Goal: Navigation & Orientation: Find specific page/section

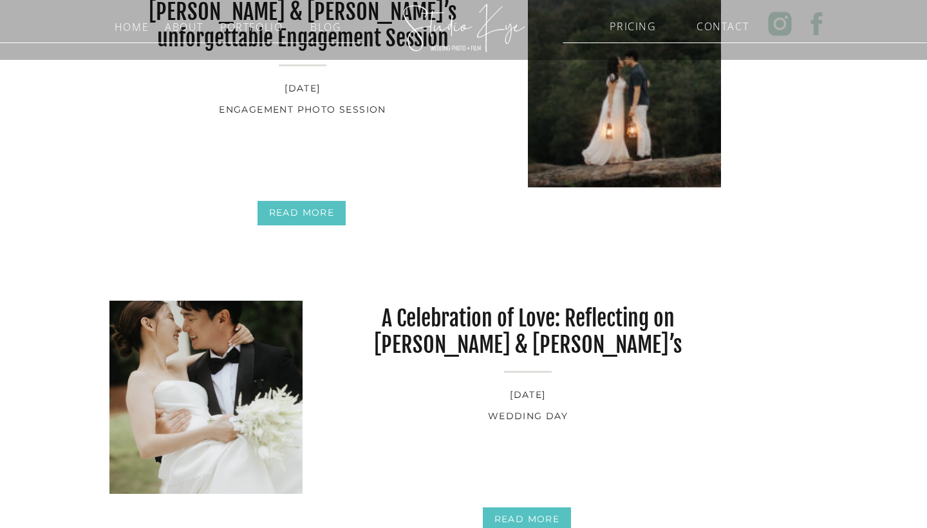
scroll to position [994, 0]
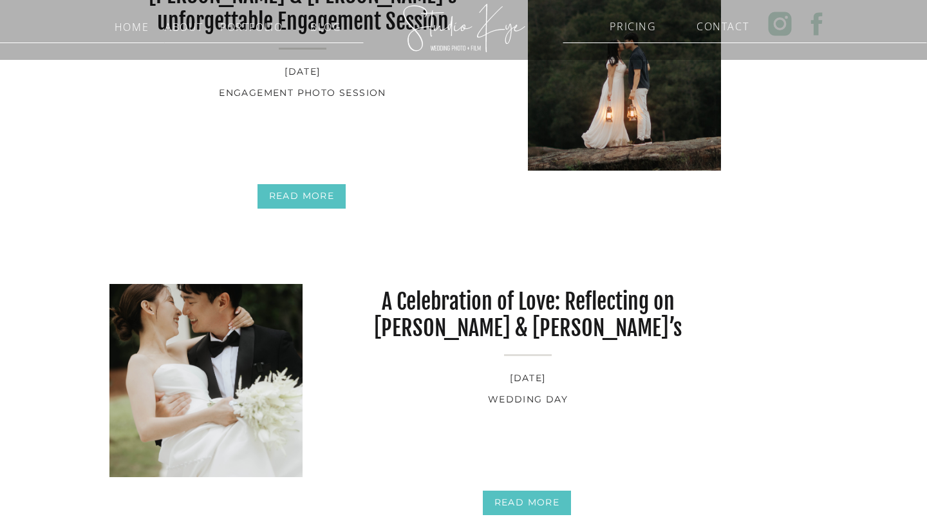
click at [322, 194] on nav "REad More" at bounding box center [302, 197] width 86 height 19
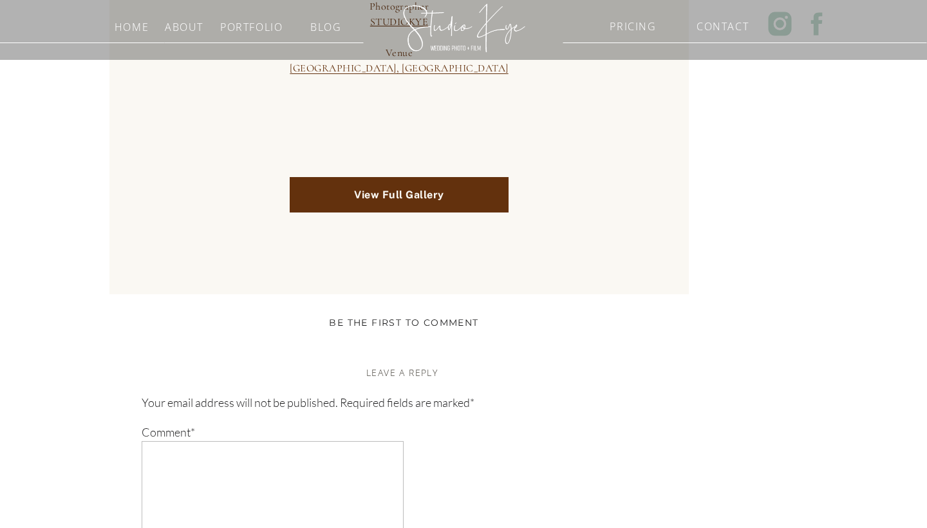
scroll to position [2578, 0]
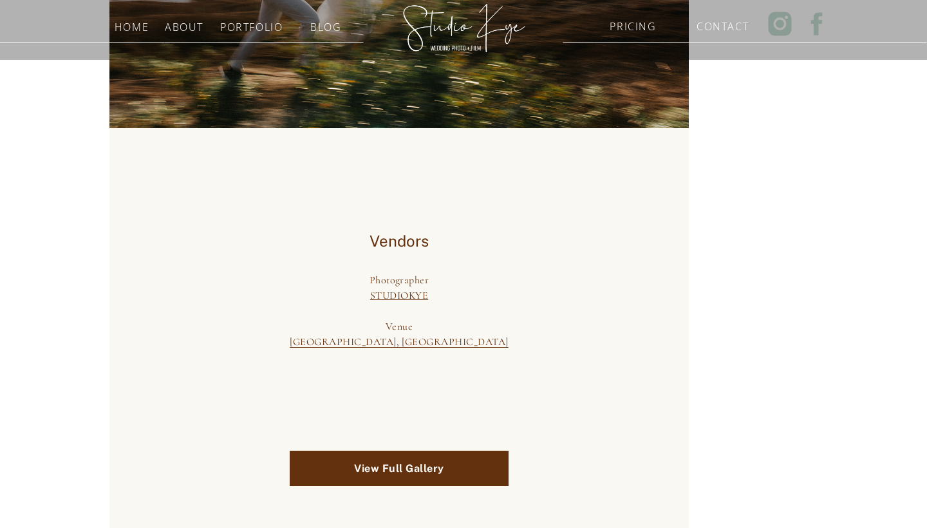
click at [405, 335] on u "Arabia Mountain, GA" at bounding box center [399, 341] width 218 height 13
drag, startPoint x: 346, startPoint y: 267, endPoint x: 479, endPoint y: 269, distance: 133.2
click at [479, 319] on div "Venue Arabia Mountain, GA" at bounding box center [399, 334] width 458 height 31
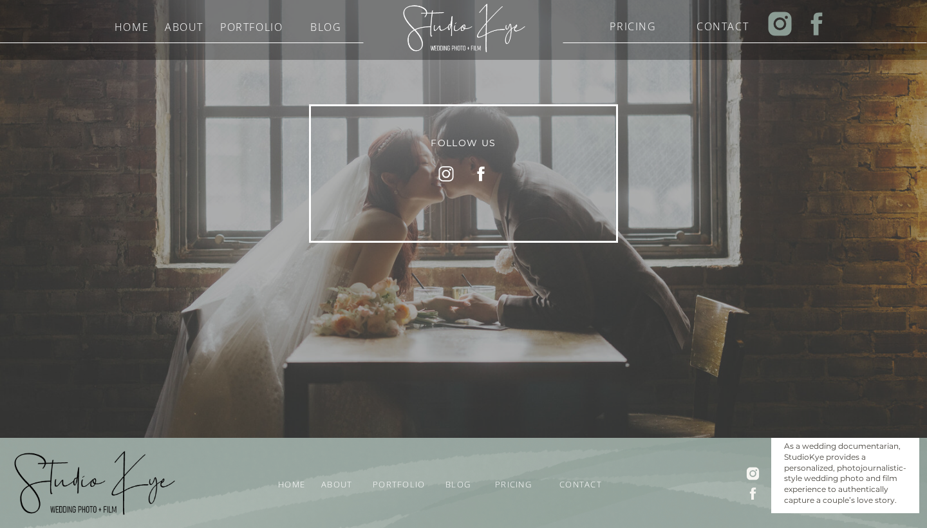
scroll to position [3911, 0]
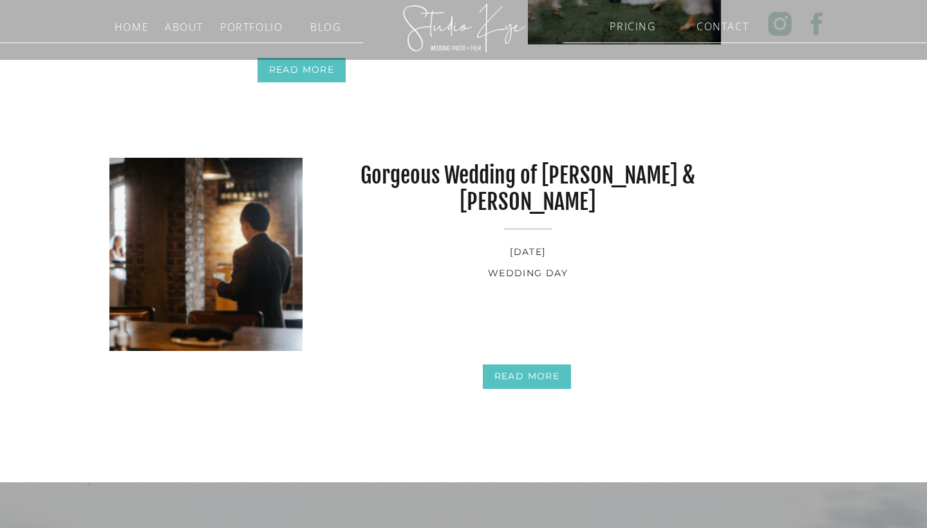
scroll to position [384, 0]
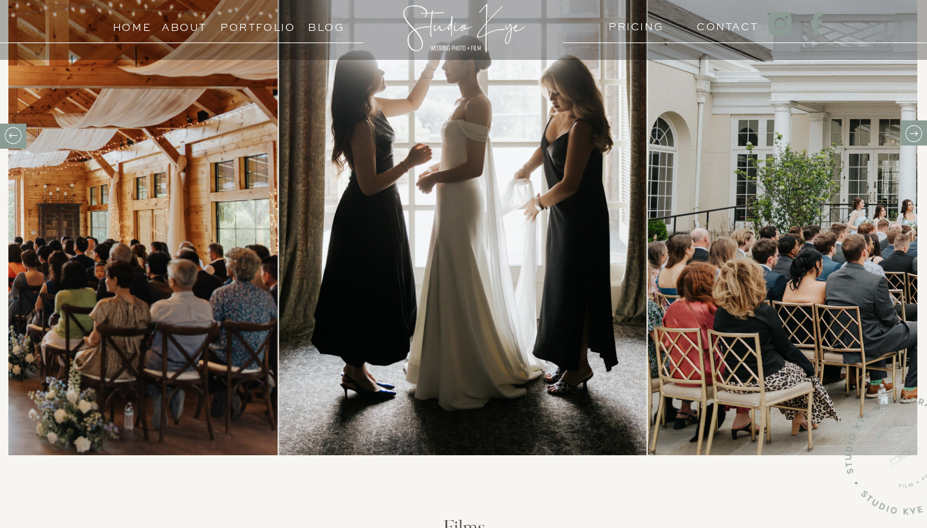
scroll to position [533, 0]
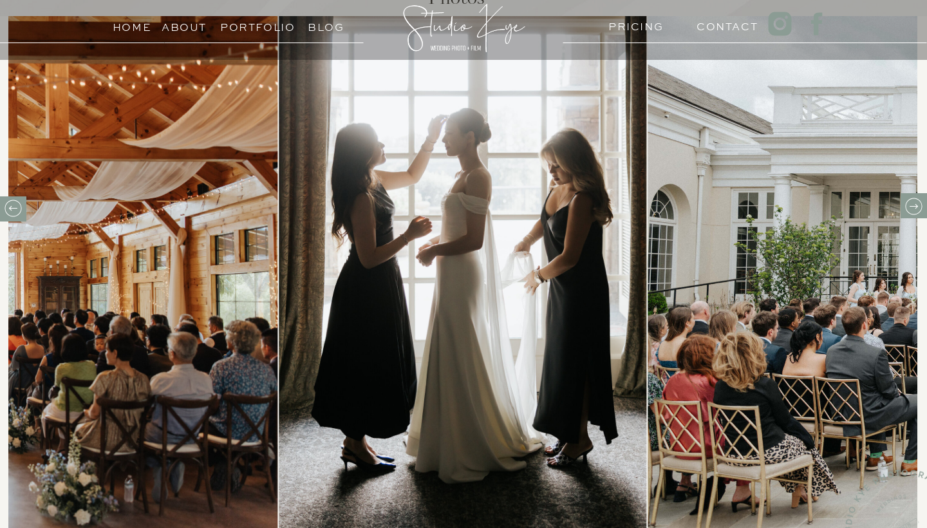
click at [912, 216] on icon at bounding box center [913, 206] width 20 height 20
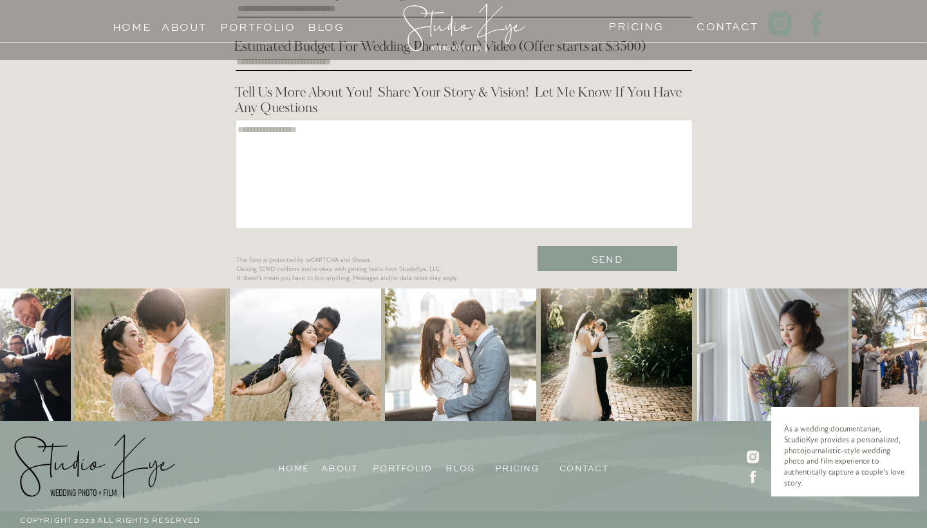
scroll to position [1965, 0]
click at [306, 362] on div at bounding box center [305, 355] width 151 height 134
click at [165, 343] on div at bounding box center [149, 355] width 151 height 134
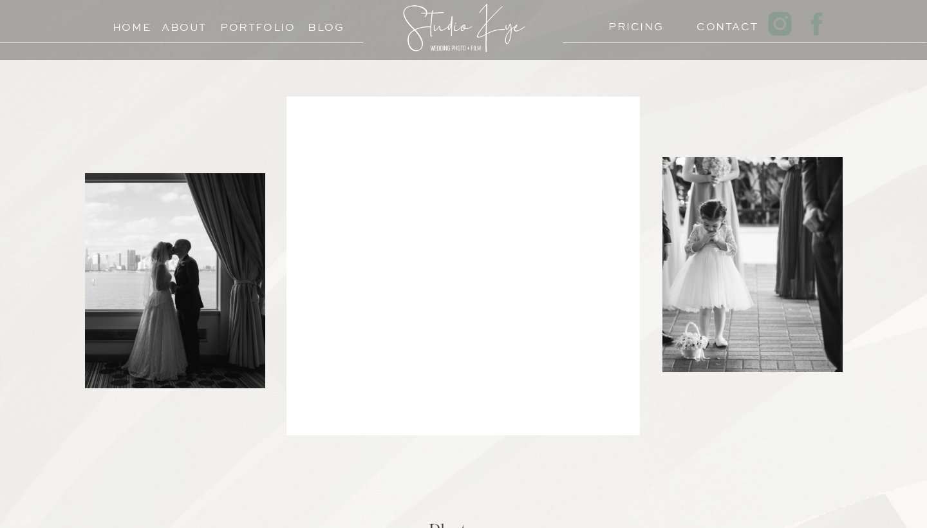
scroll to position [0, 0]
click at [405, 291] on div at bounding box center [463, 265] width 344 height 327
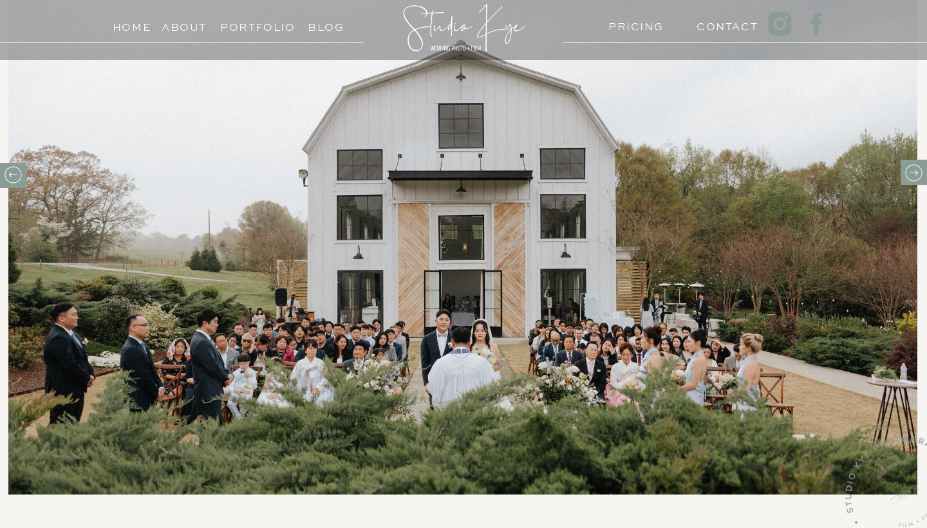
scroll to position [571, 0]
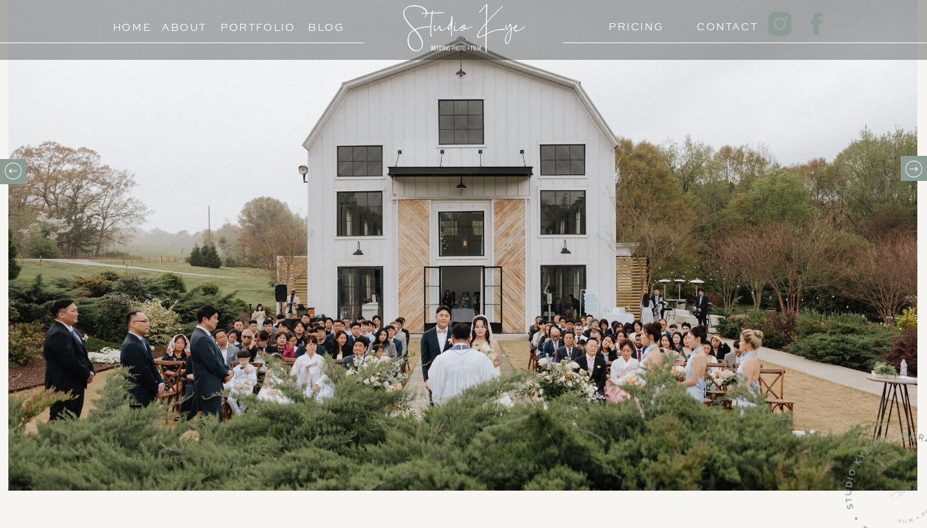
click at [914, 173] on icon at bounding box center [913, 169] width 20 height 20
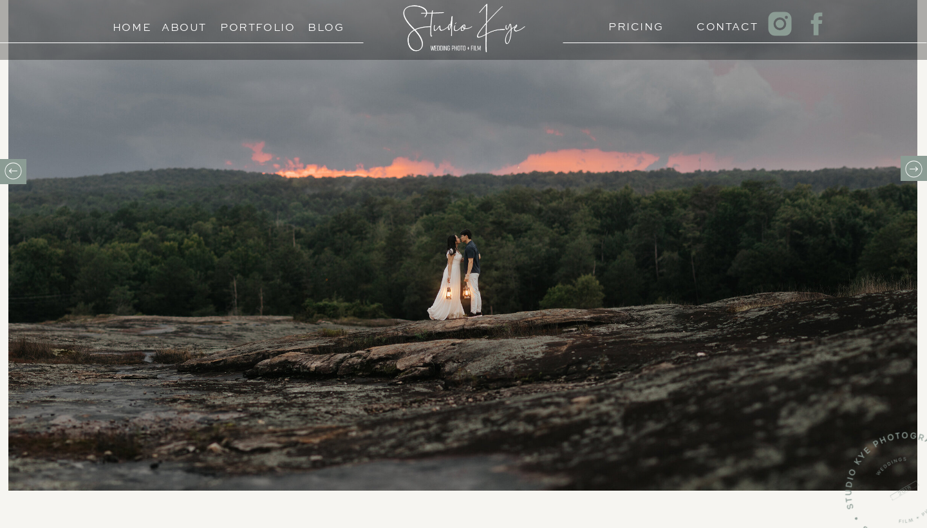
click at [914, 173] on icon at bounding box center [913, 169] width 20 height 20
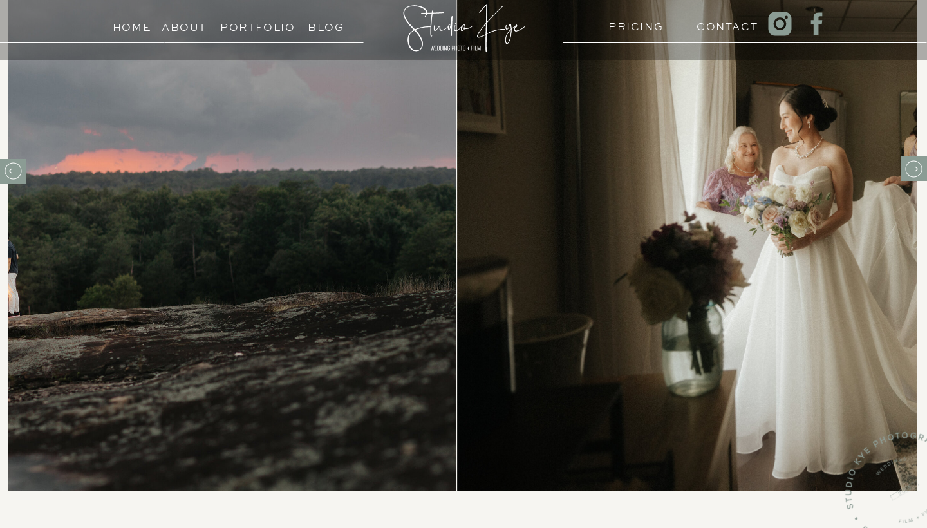
click at [914, 173] on icon at bounding box center [913, 169] width 20 height 20
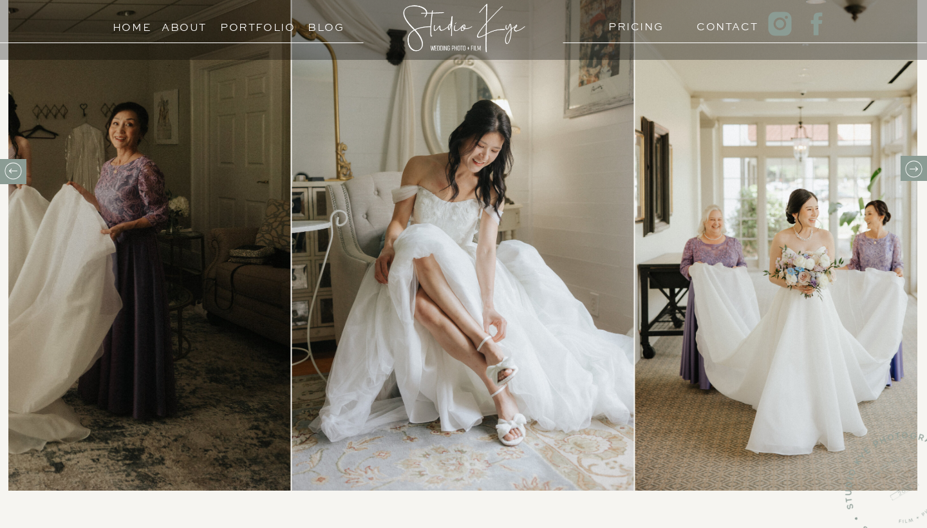
click at [914, 173] on icon at bounding box center [913, 169] width 20 height 20
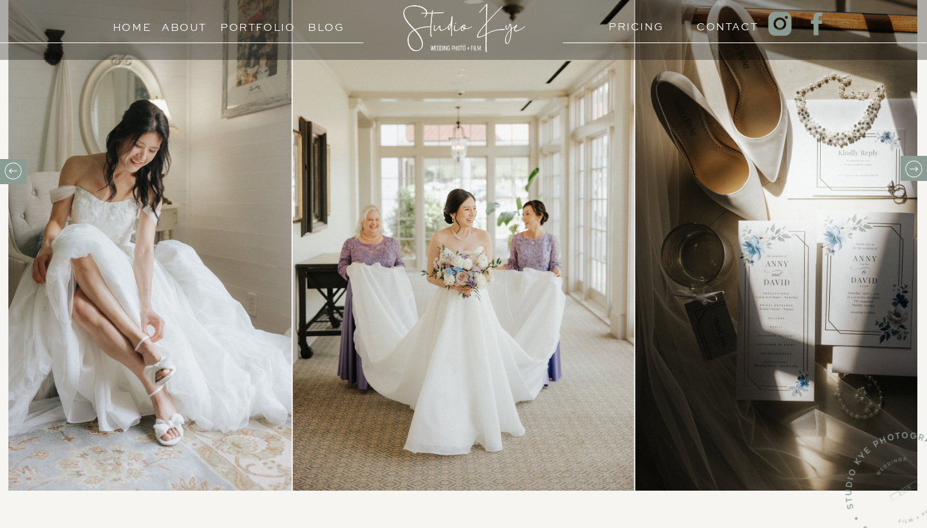
click at [914, 173] on icon at bounding box center [913, 169] width 20 height 20
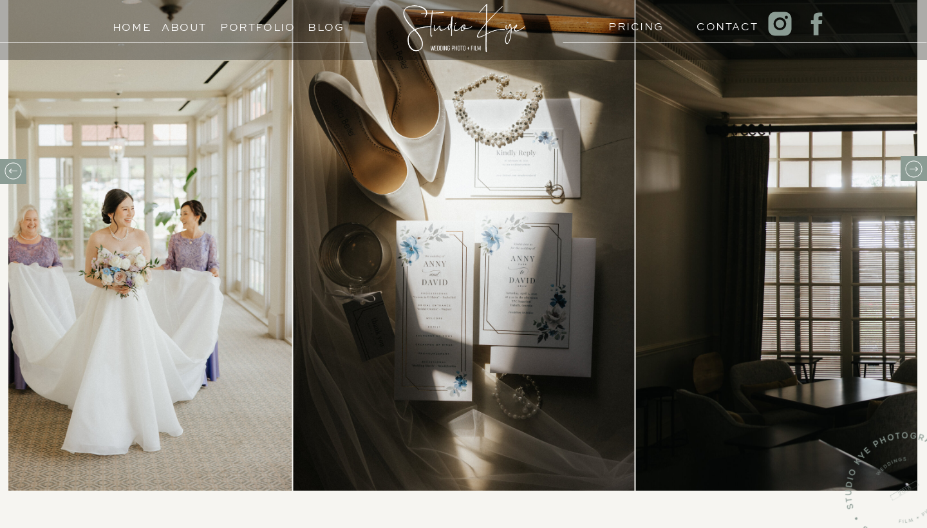
click at [914, 173] on icon at bounding box center [913, 169] width 20 height 20
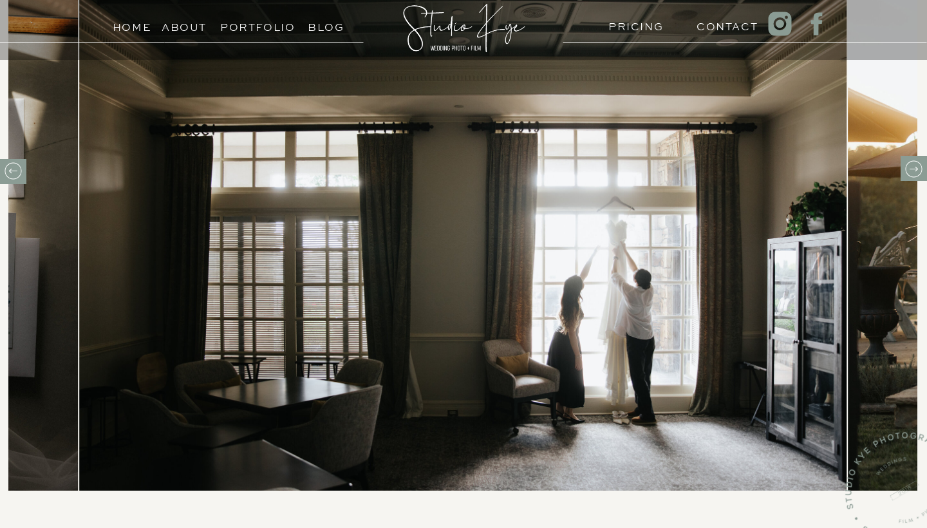
click at [914, 173] on icon at bounding box center [913, 169] width 20 height 20
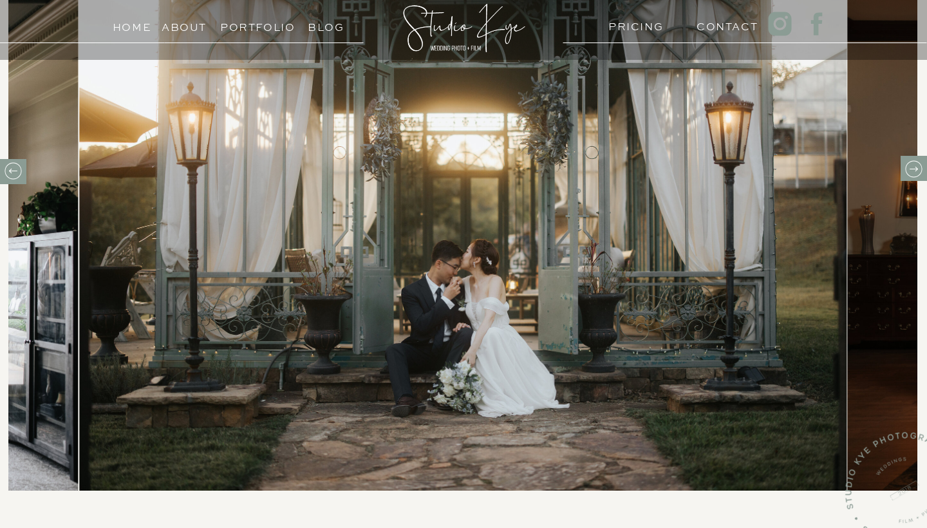
click at [914, 173] on icon at bounding box center [913, 169] width 20 height 20
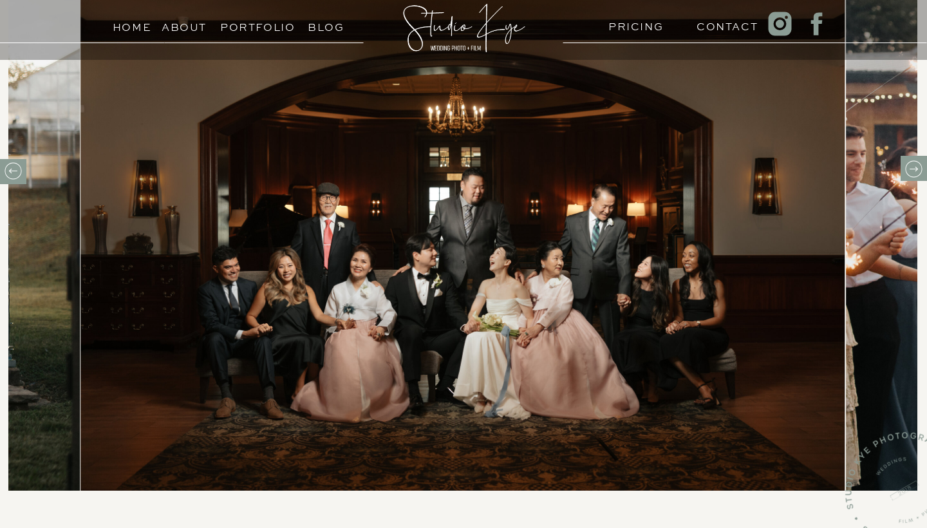
click at [914, 173] on icon at bounding box center [913, 169] width 20 height 20
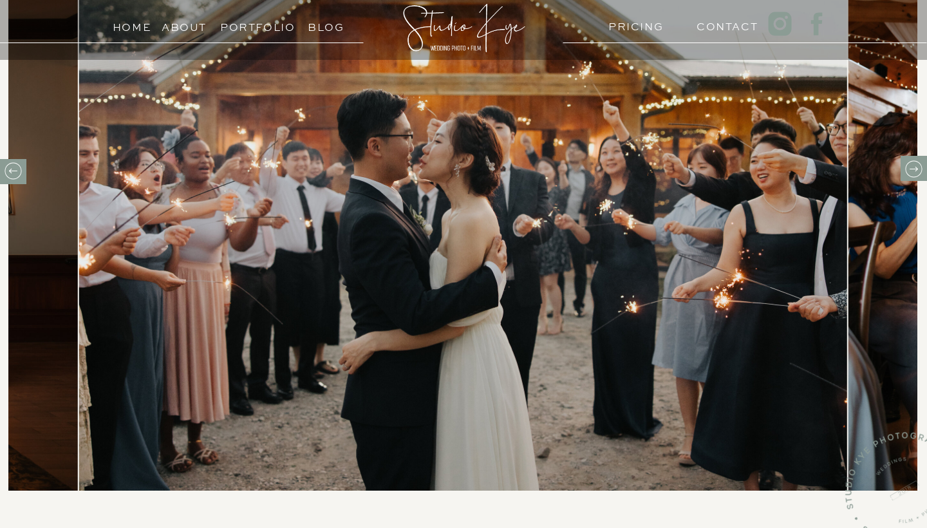
click at [914, 173] on icon at bounding box center [913, 169] width 20 height 20
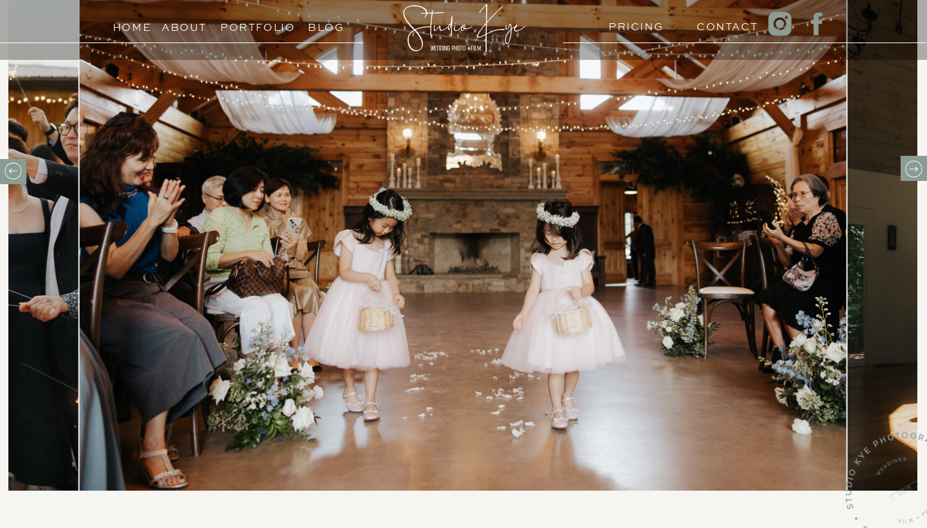
click at [914, 173] on icon at bounding box center [913, 169] width 20 height 20
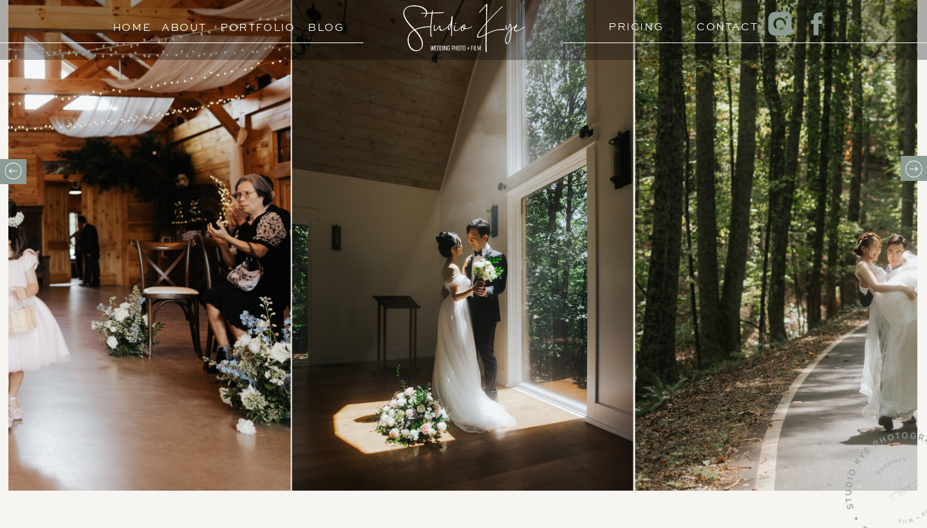
click at [914, 173] on icon at bounding box center [913, 169] width 20 height 20
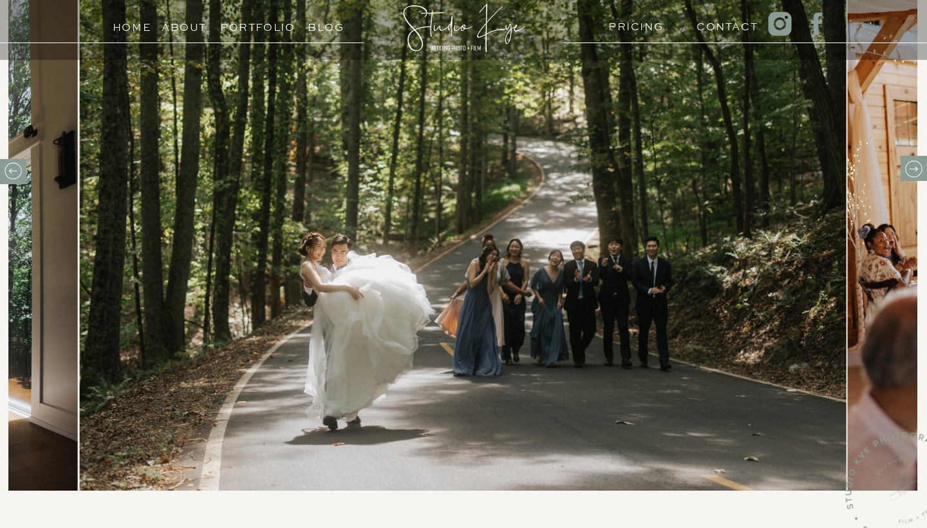
click at [20, 172] on icon at bounding box center [13, 171] width 20 height 20
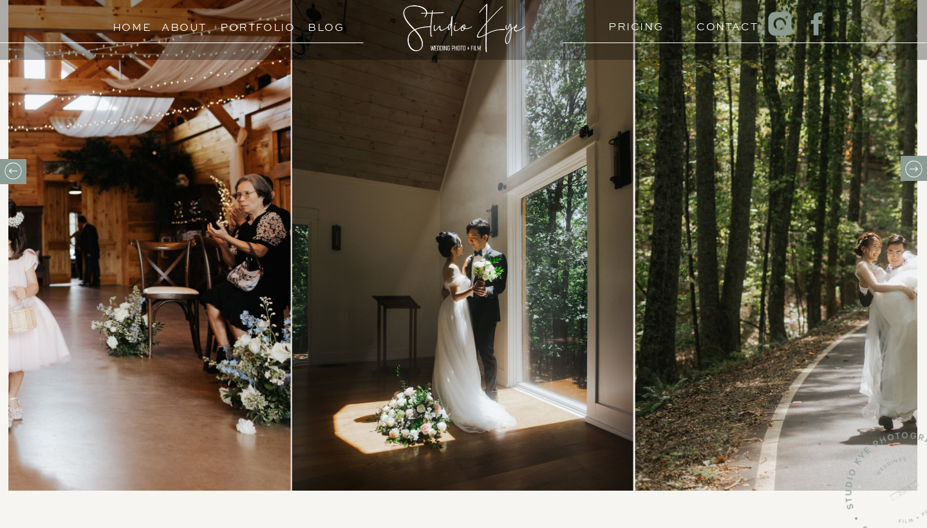
click at [912, 175] on icon at bounding box center [913, 169] width 20 height 20
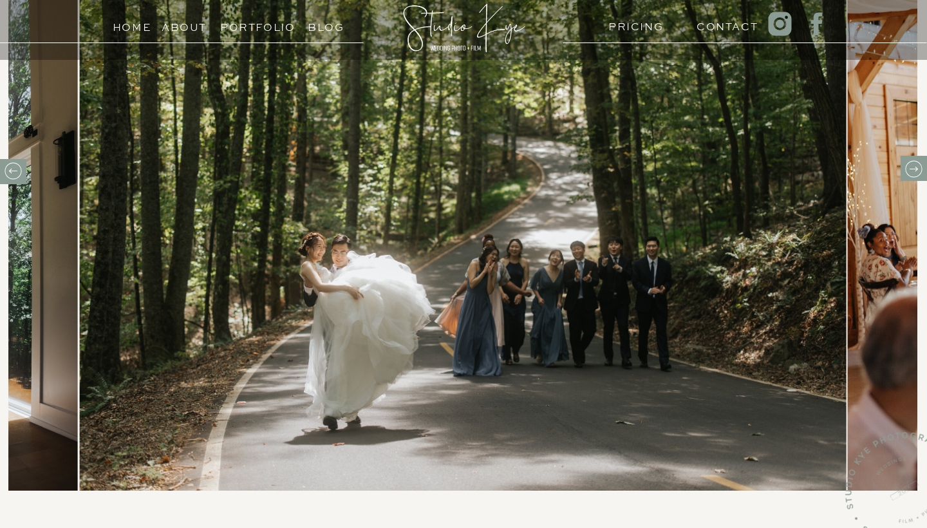
click at [912, 175] on icon at bounding box center [913, 169] width 20 height 20
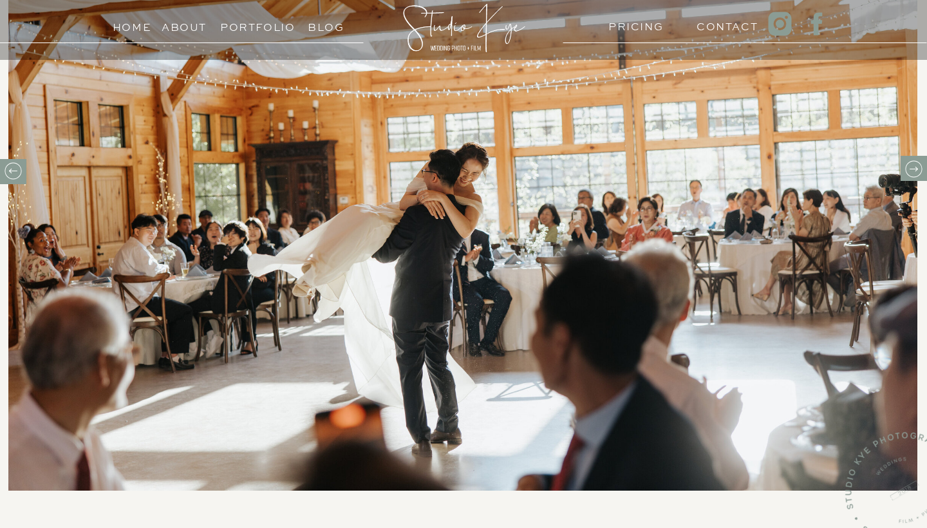
click at [912, 175] on icon at bounding box center [913, 169] width 20 height 20
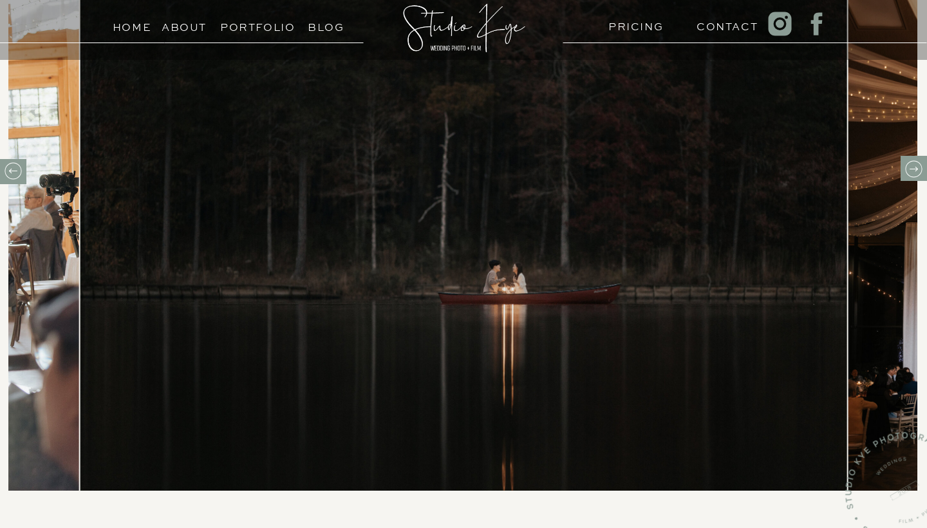
click at [912, 175] on icon at bounding box center [913, 169] width 20 height 20
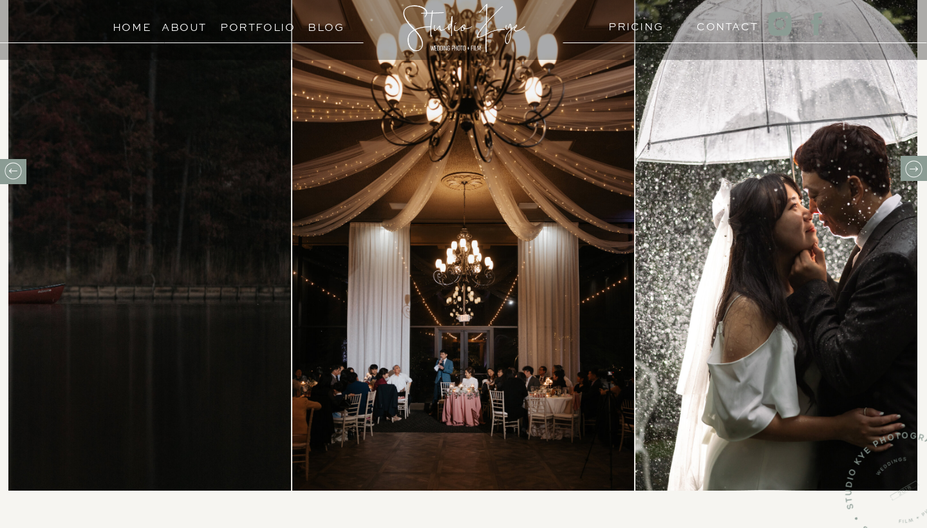
click at [912, 175] on icon at bounding box center [913, 169] width 20 height 20
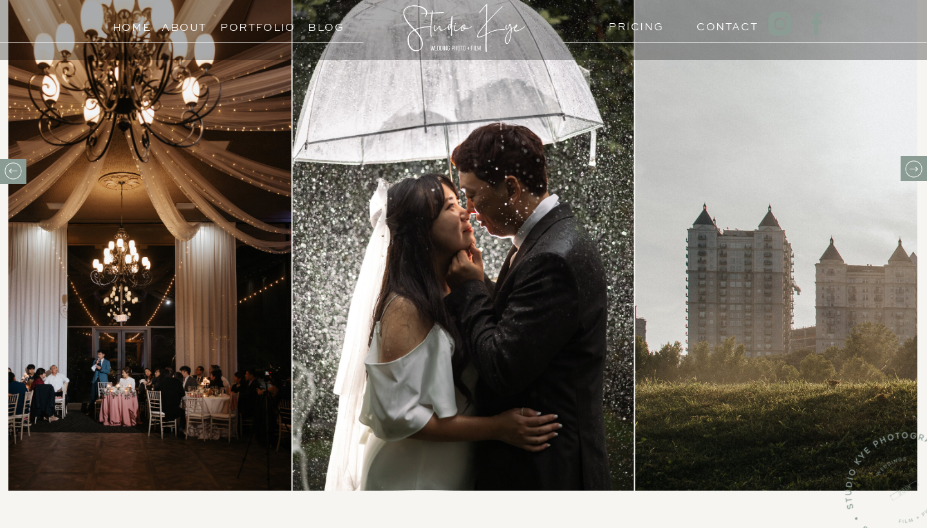
click at [912, 175] on icon at bounding box center [913, 169] width 20 height 20
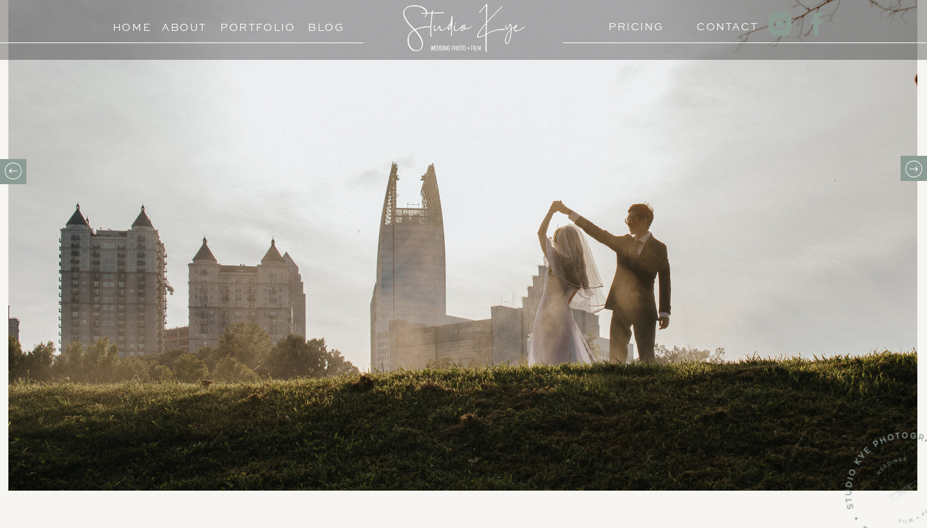
click at [912, 175] on icon at bounding box center [913, 169] width 20 height 20
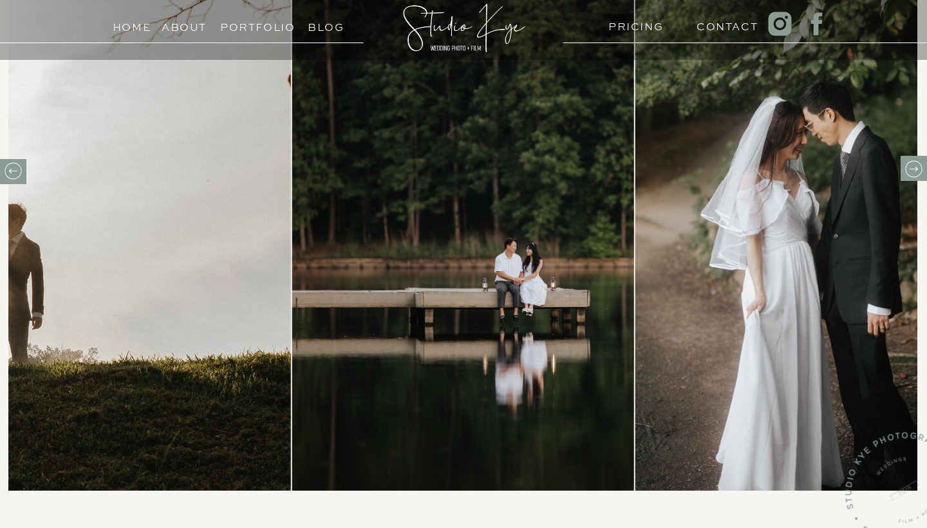
click at [912, 175] on icon at bounding box center [913, 169] width 20 height 20
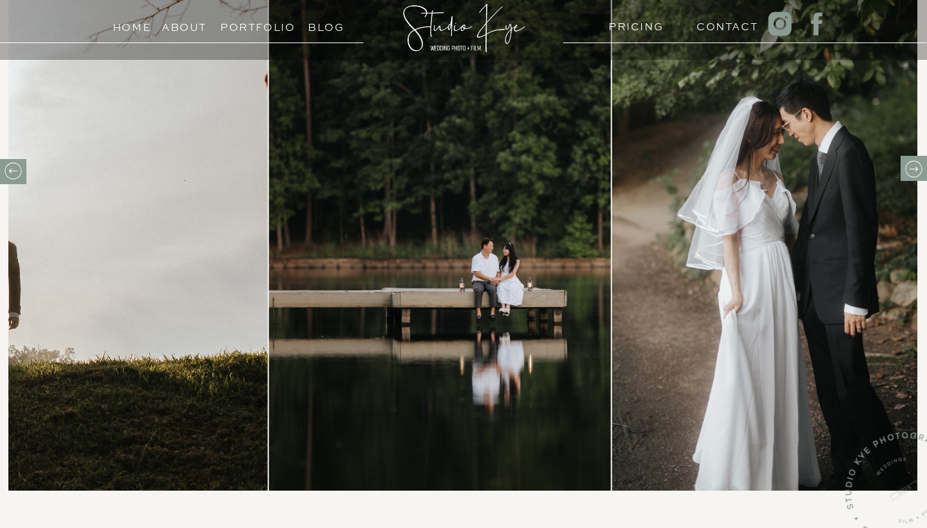
click at [912, 175] on icon at bounding box center [913, 169] width 20 height 20
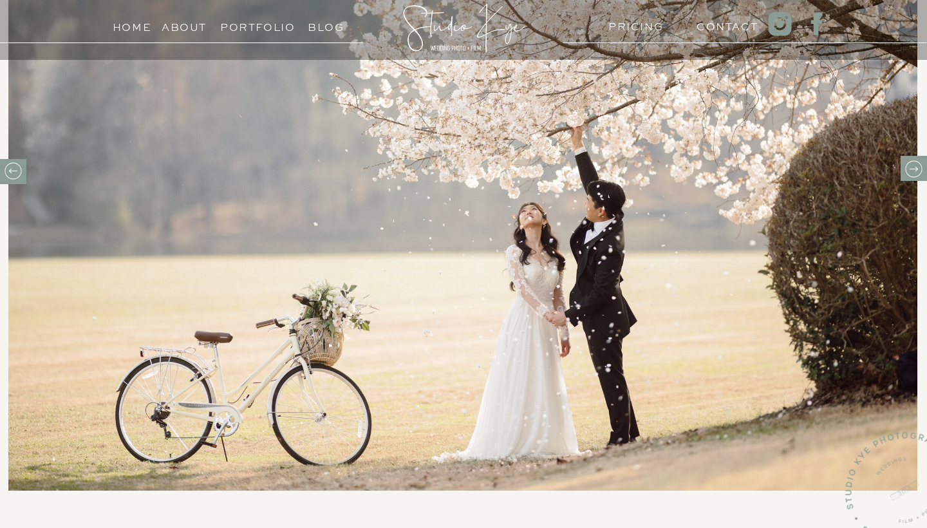
click at [912, 175] on icon at bounding box center [913, 169] width 20 height 20
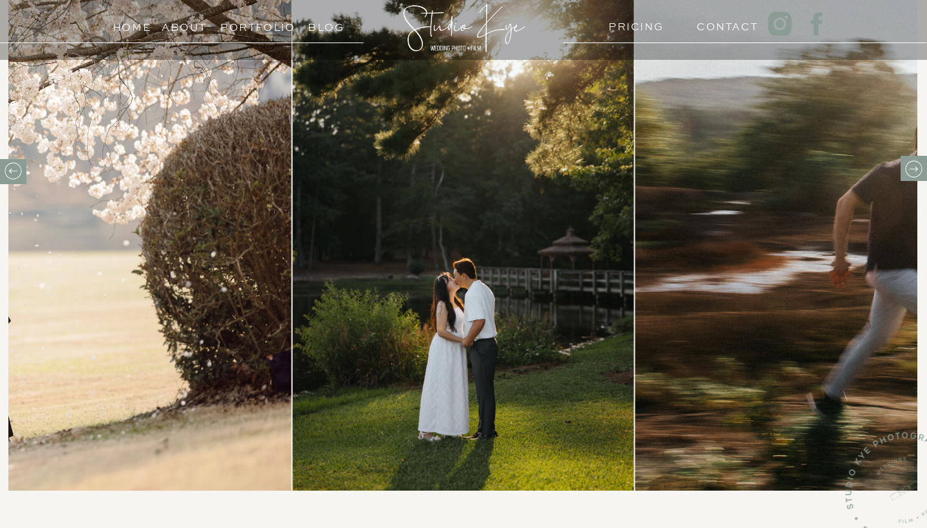
click at [912, 175] on icon at bounding box center [913, 169] width 20 height 20
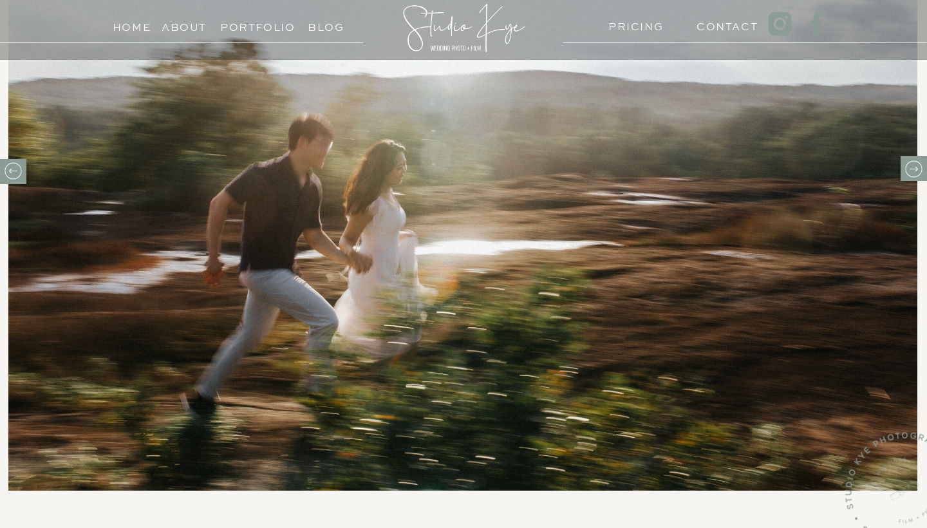
click at [912, 175] on icon at bounding box center [913, 169] width 20 height 20
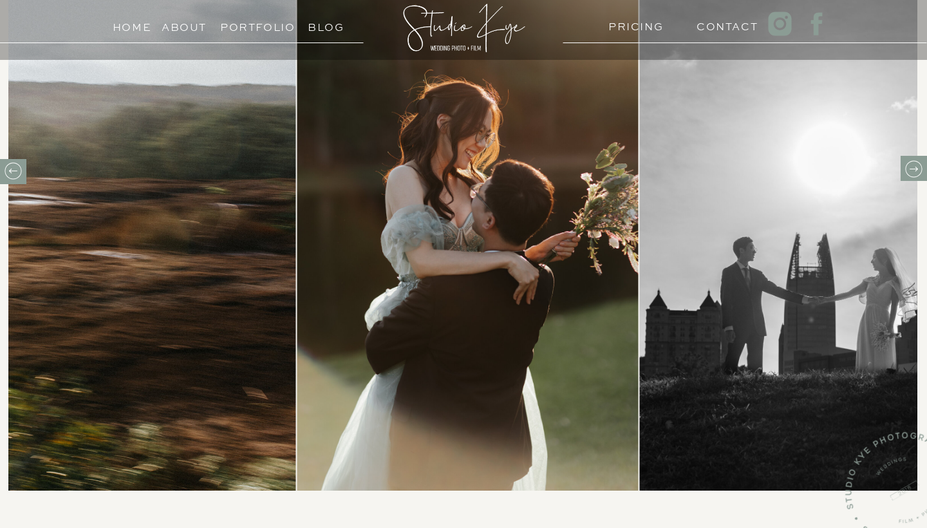
click at [912, 175] on icon at bounding box center [913, 169] width 20 height 20
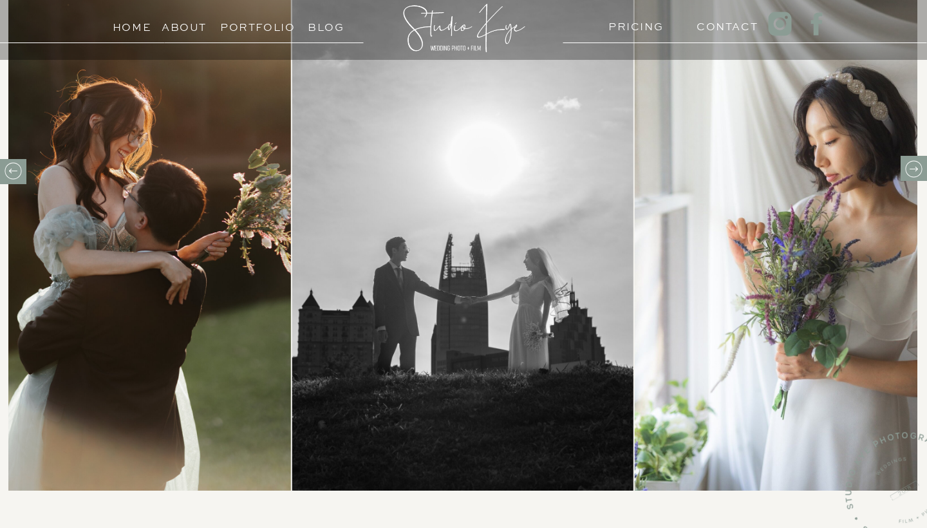
click at [912, 175] on icon at bounding box center [913, 169] width 20 height 20
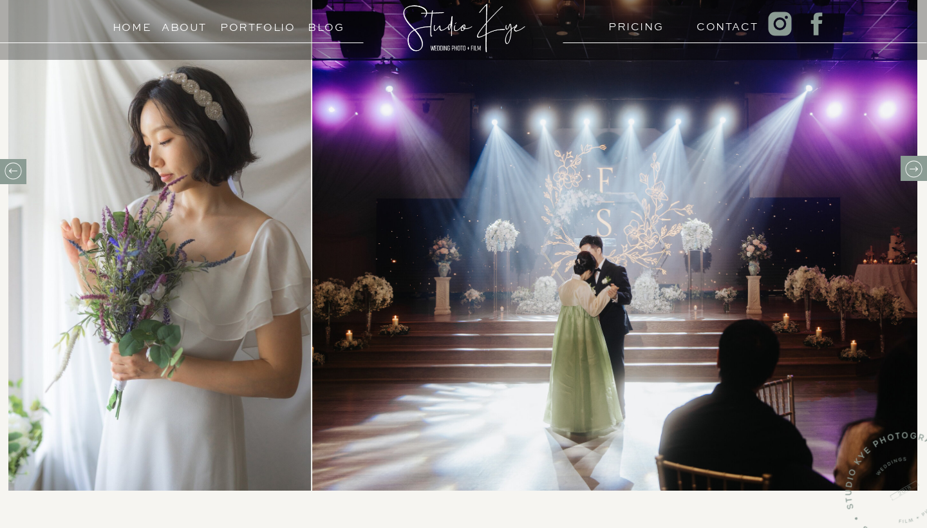
click at [912, 175] on icon at bounding box center [913, 169] width 20 height 20
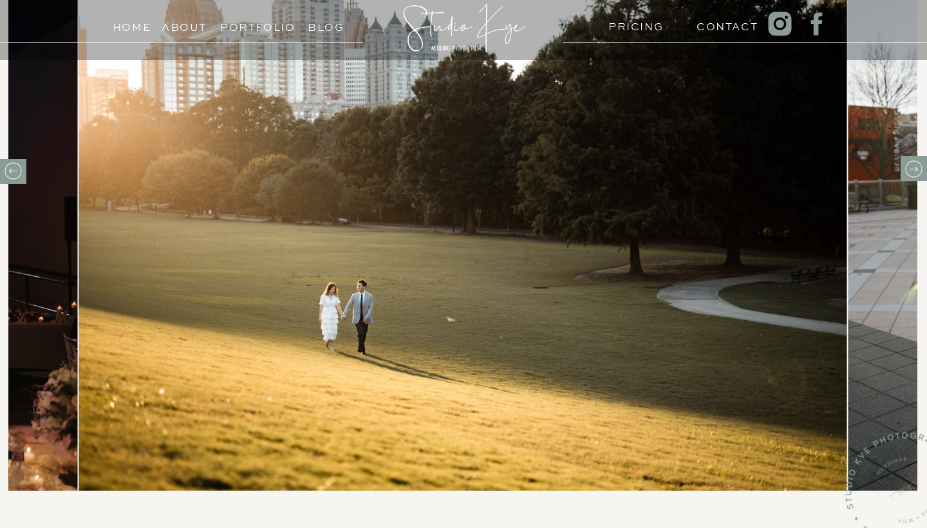
click at [912, 175] on icon at bounding box center [913, 169] width 20 height 20
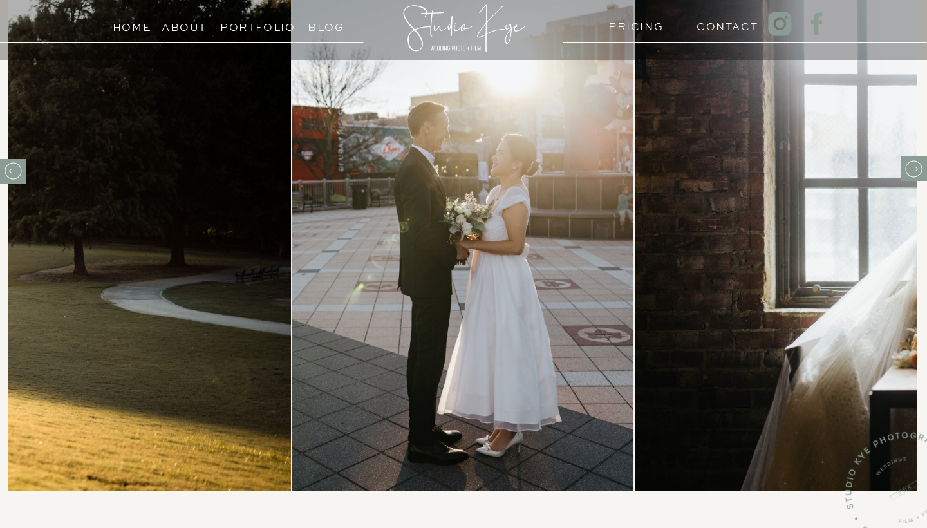
click at [912, 175] on icon at bounding box center [913, 169] width 20 height 20
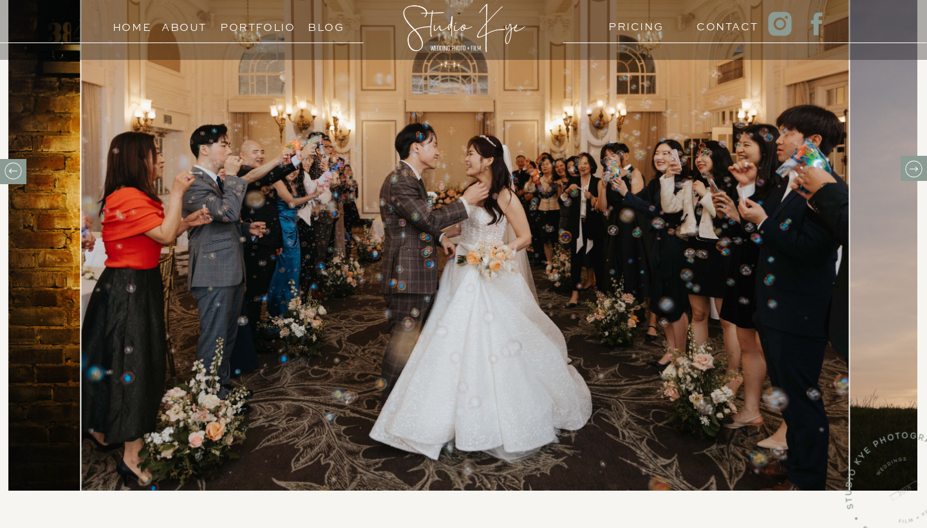
click at [912, 175] on icon at bounding box center [913, 169] width 20 height 20
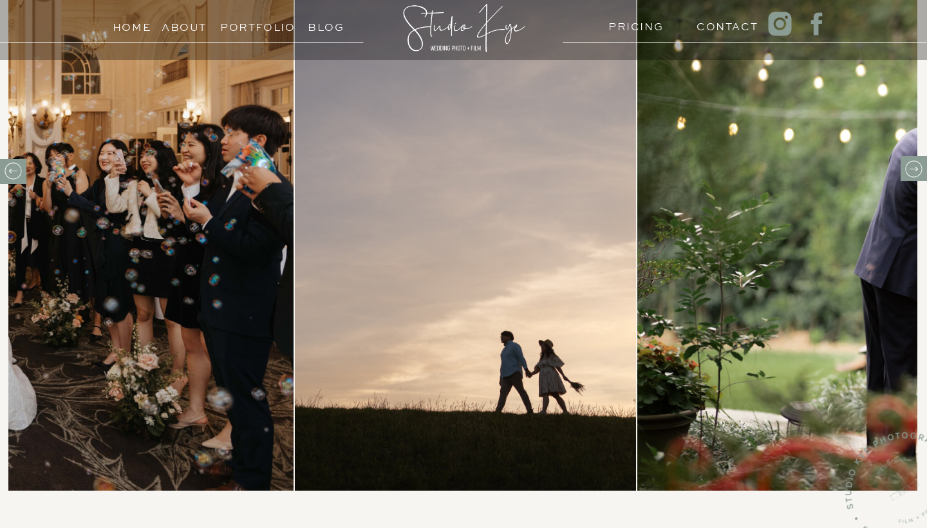
click at [912, 175] on icon at bounding box center [913, 169] width 20 height 20
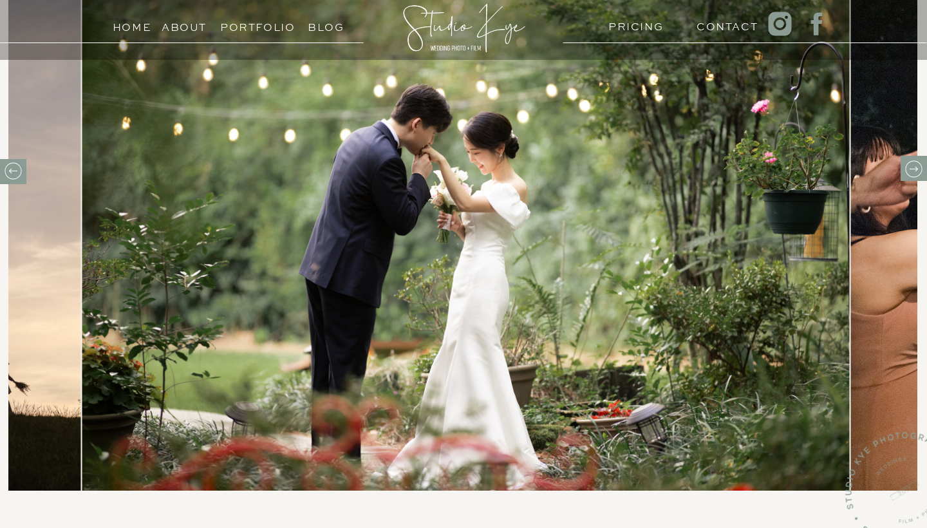
click at [912, 175] on icon at bounding box center [913, 169] width 20 height 20
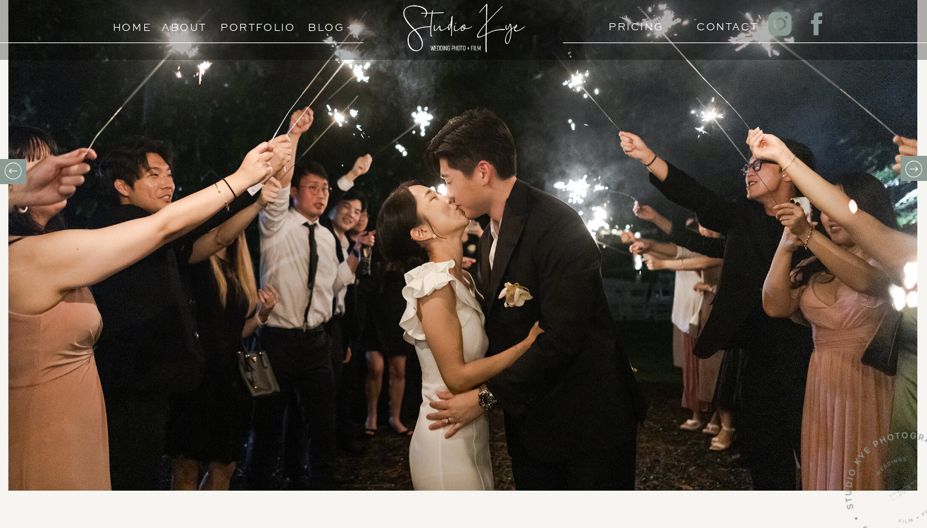
click at [912, 165] on icon at bounding box center [913, 169] width 20 height 20
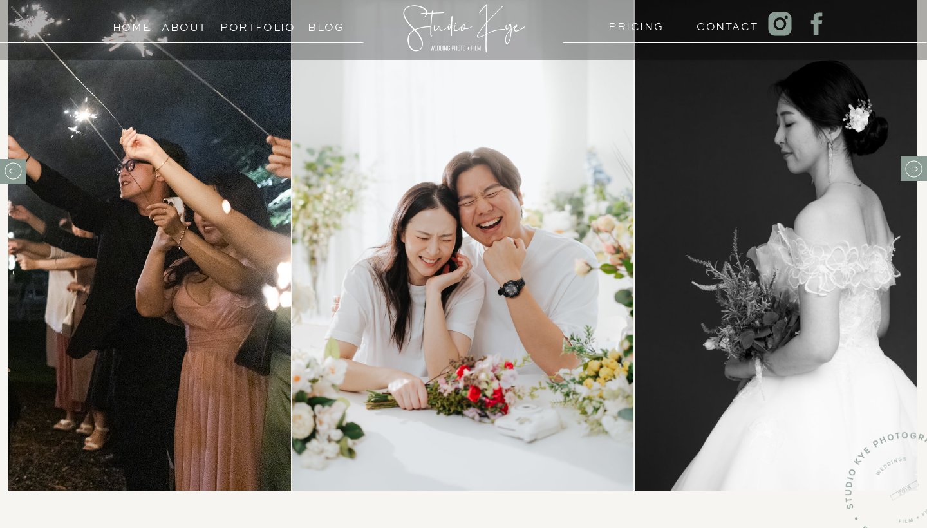
click at [912, 165] on icon at bounding box center [913, 169] width 20 height 20
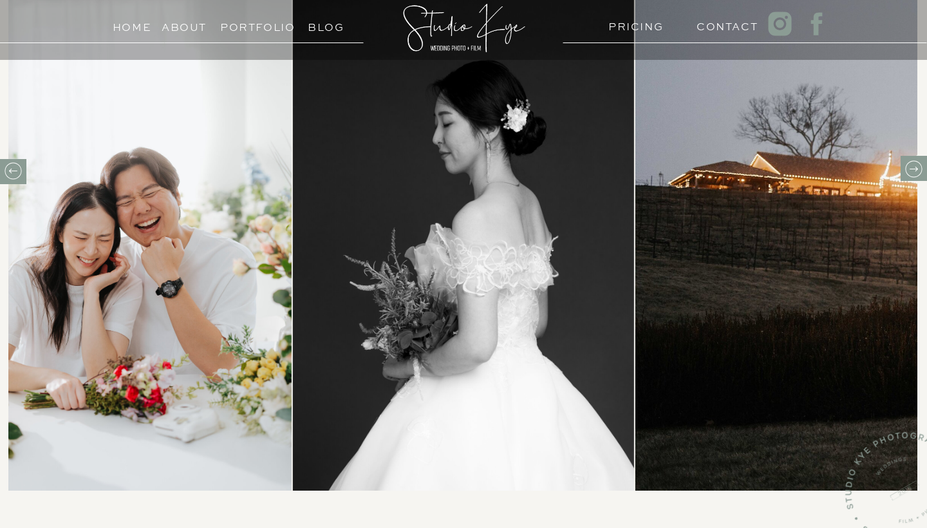
click at [912, 165] on icon at bounding box center [913, 169] width 20 height 20
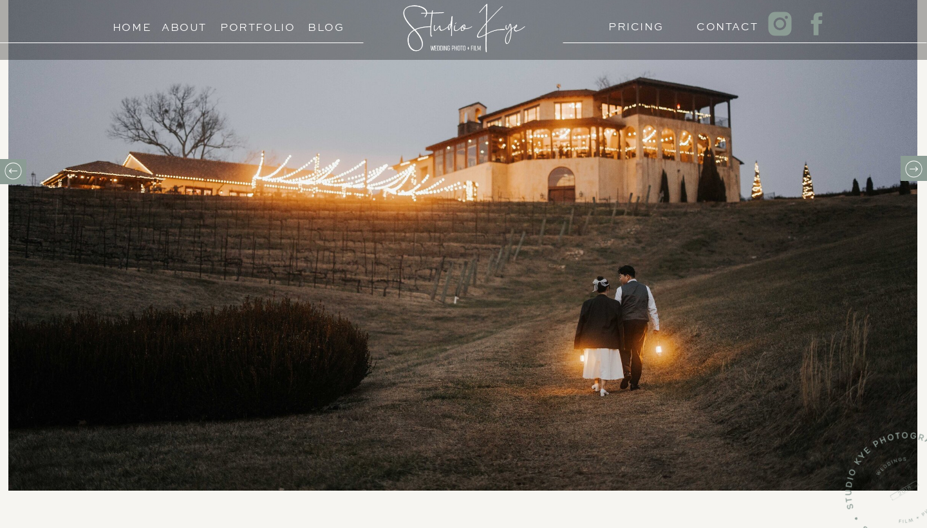
click at [912, 165] on icon at bounding box center [913, 169] width 20 height 20
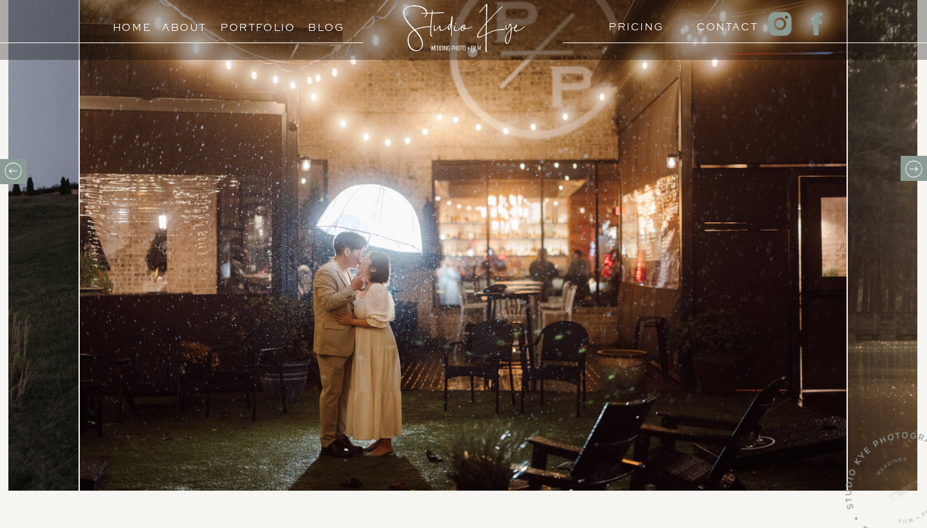
click at [912, 165] on icon at bounding box center [913, 169] width 20 height 20
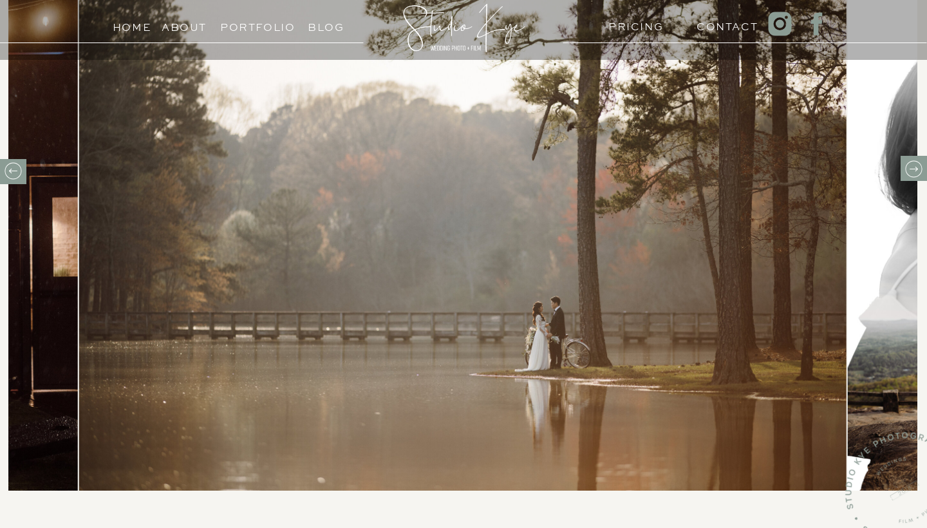
click at [912, 165] on icon at bounding box center [913, 169] width 20 height 20
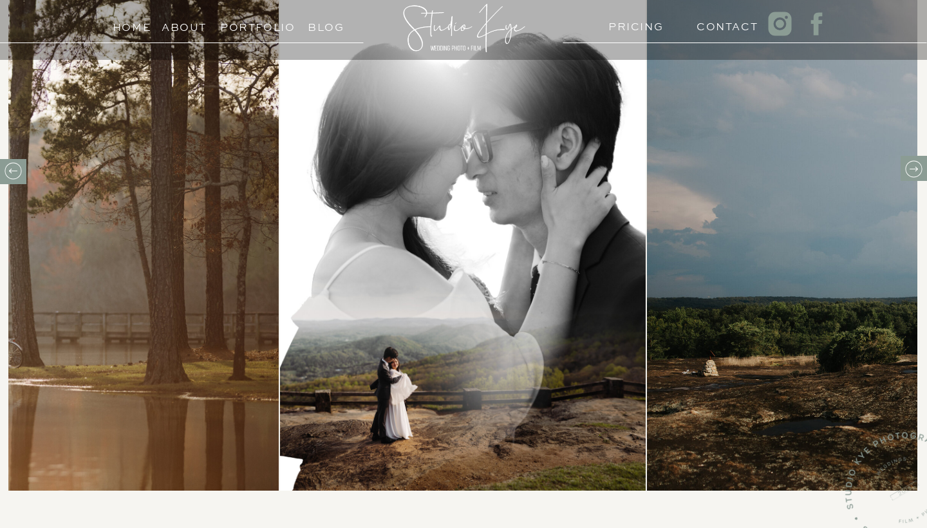
click at [912, 165] on icon at bounding box center [913, 169] width 20 height 20
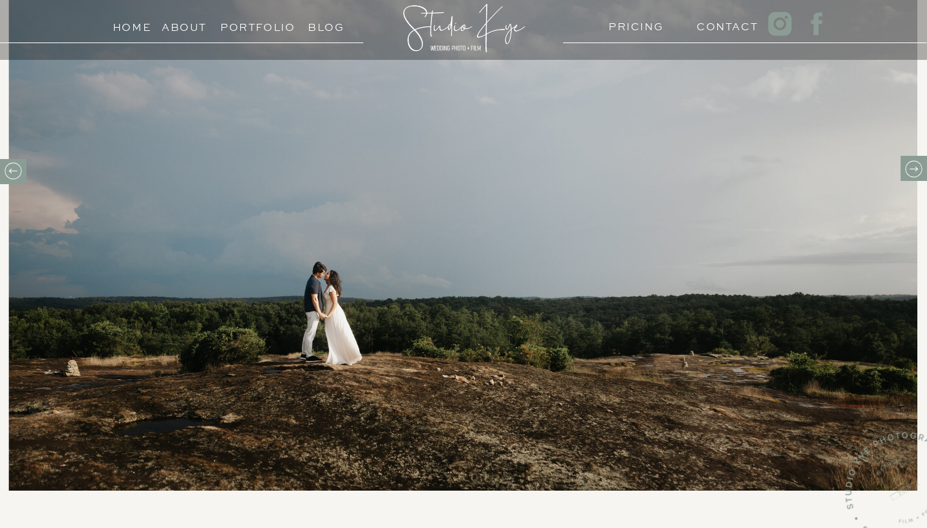
click at [912, 165] on icon at bounding box center [913, 169] width 20 height 20
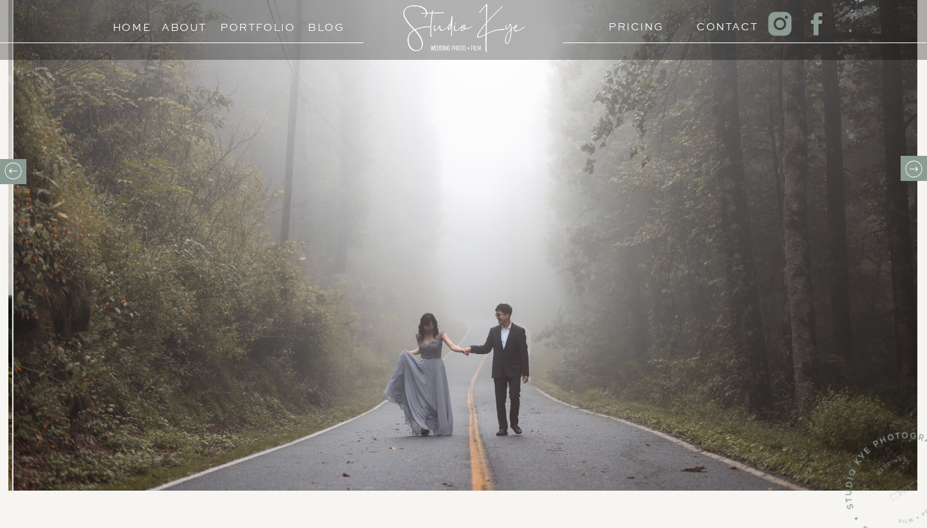
click at [912, 165] on icon at bounding box center [913, 169] width 20 height 20
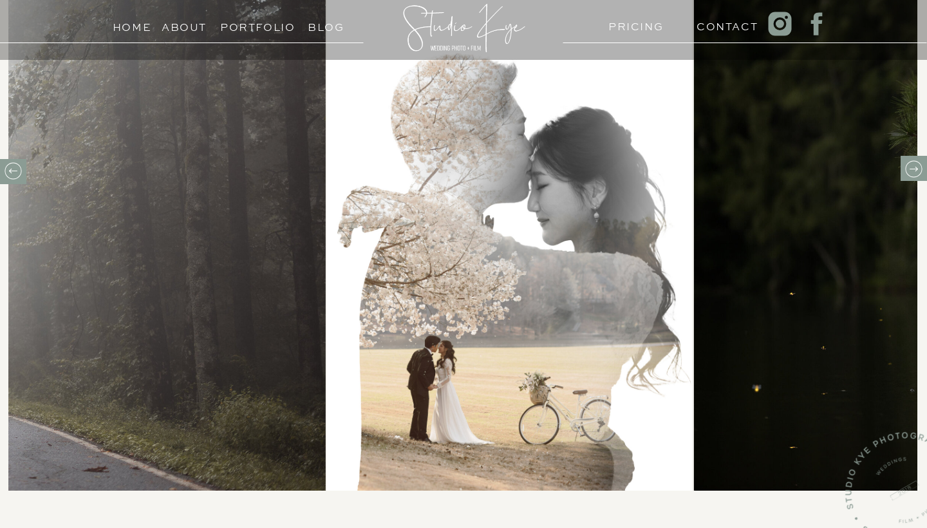
click at [912, 165] on icon at bounding box center [913, 169] width 20 height 20
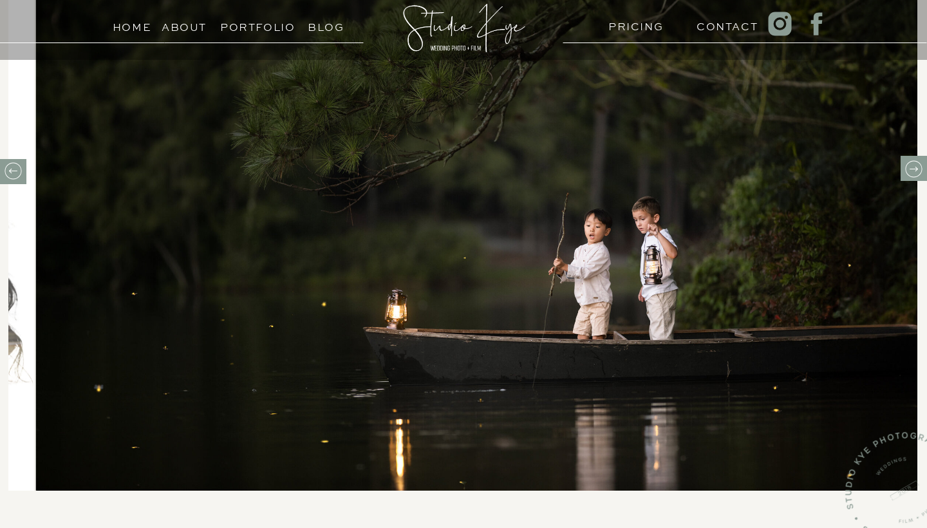
click at [912, 165] on icon at bounding box center [913, 169] width 20 height 20
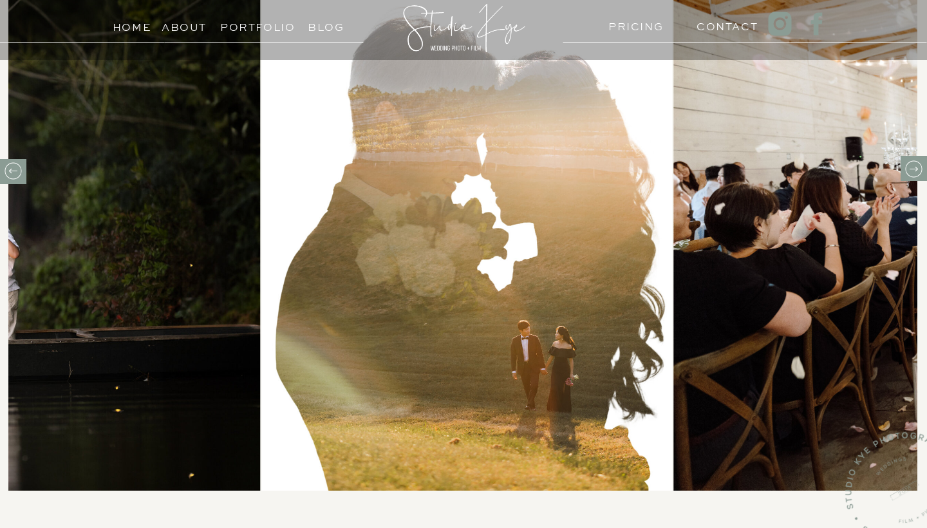
click at [912, 165] on icon at bounding box center [913, 169] width 20 height 20
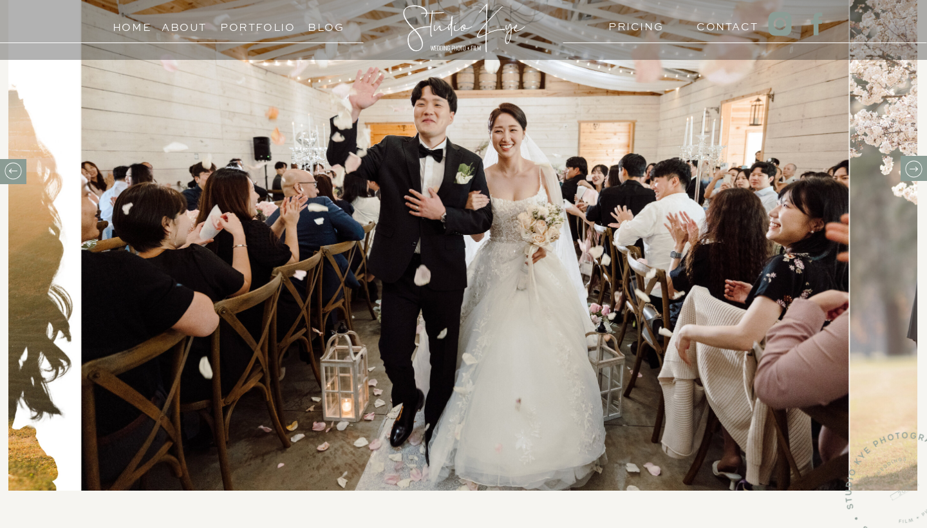
click at [912, 165] on icon at bounding box center [913, 169] width 20 height 20
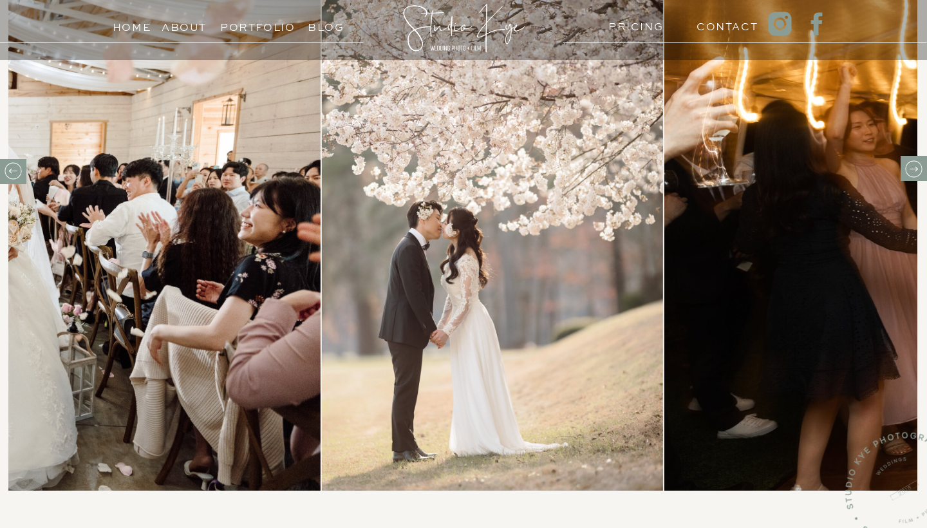
click at [912, 165] on icon at bounding box center [913, 169] width 20 height 20
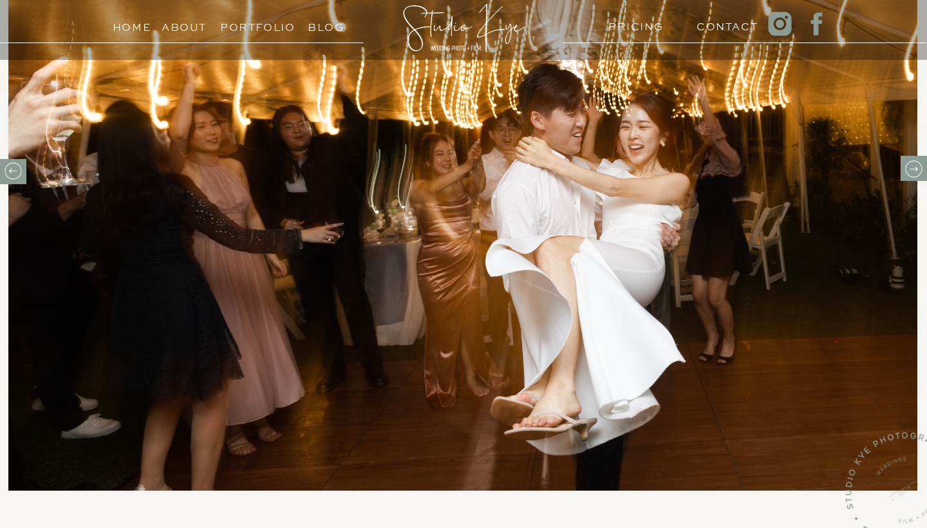
click at [912, 165] on icon at bounding box center [913, 169] width 20 height 20
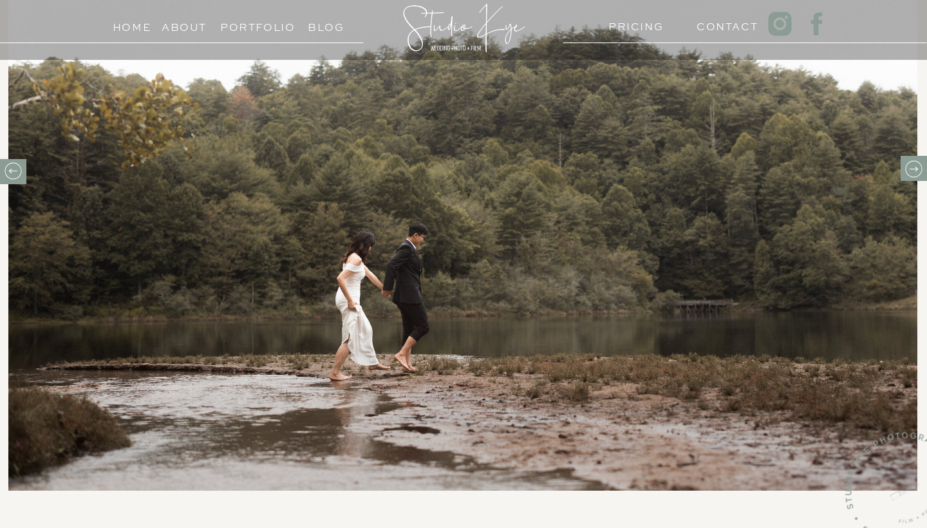
click at [912, 165] on icon at bounding box center [913, 169] width 20 height 20
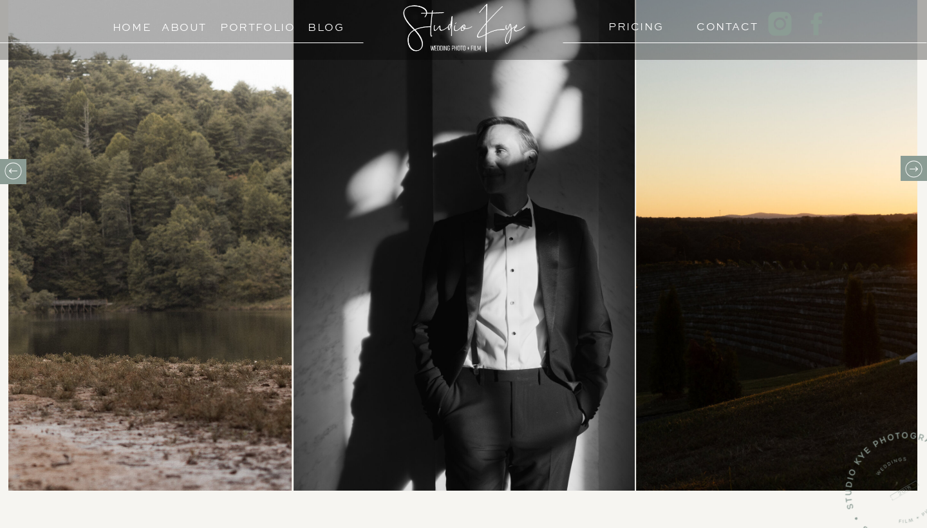
click at [912, 165] on icon at bounding box center [913, 169] width 20 height 20
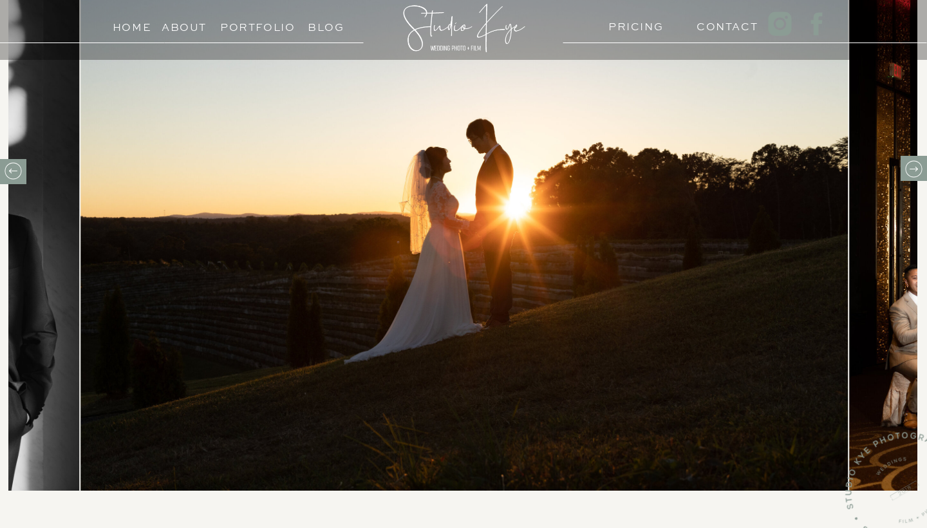
click at [912, 165] on icon at bounding box center [913, 169] width 20 height 20
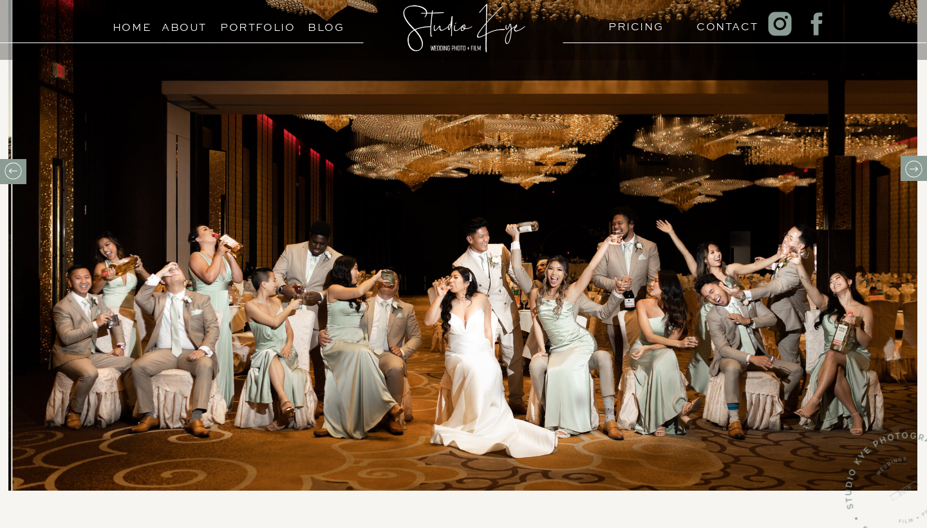
click at [912, 165] on icon at bounding box center [913, 169] width 20 height 20
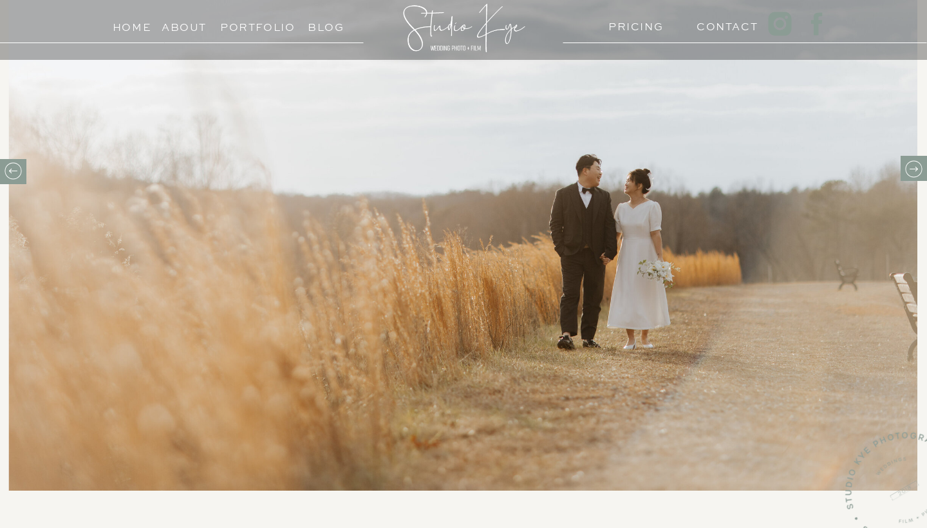
click at [912, 165] on icon at bounding box center [913, 169] width 20 height 20
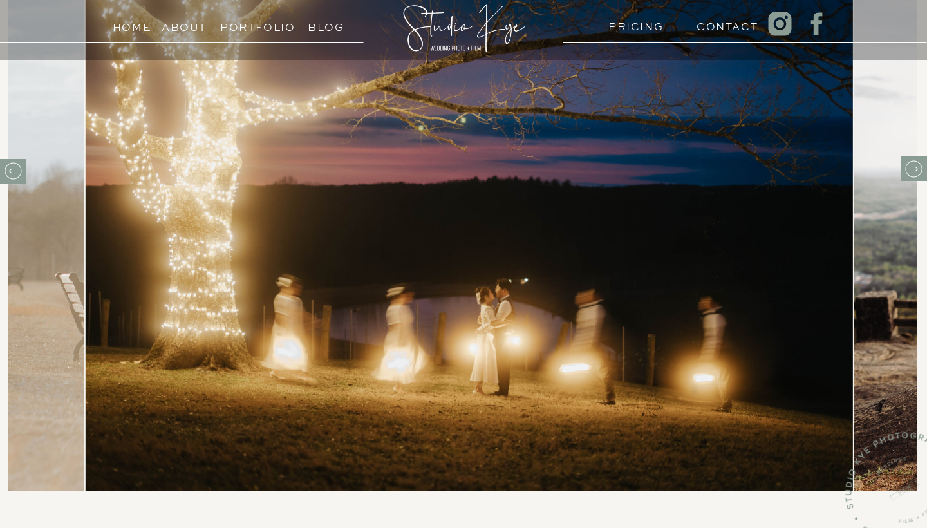
click at [912, 165] on icon at bounding box center [913, 169] width 20 height 20
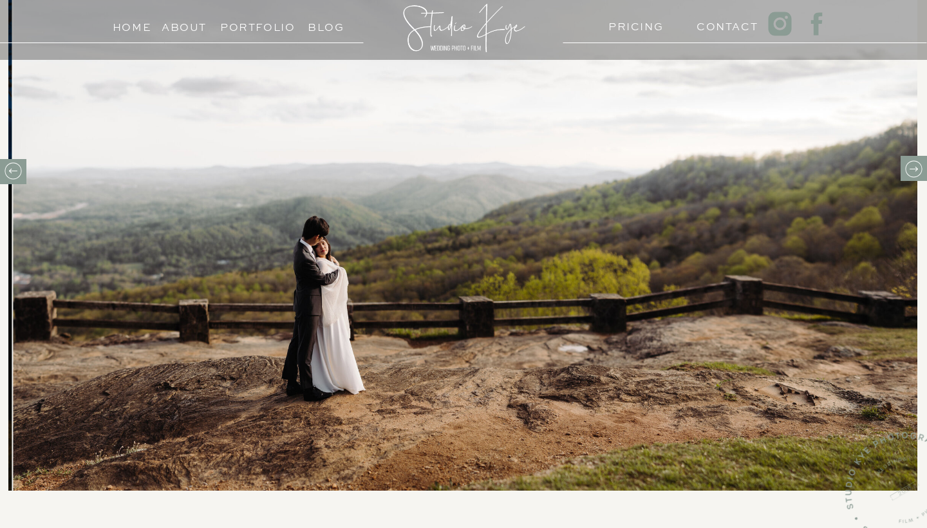
click at [912, 165] on icon at bounding box center [913, 169] width 20 height 20
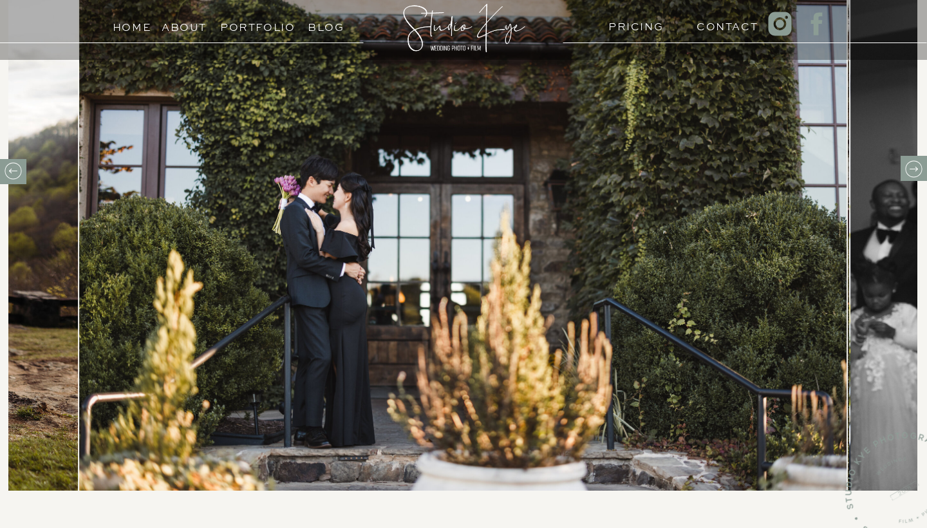
click at [912, 165] on icon at bounding box center [913, 169] width 20 height 20
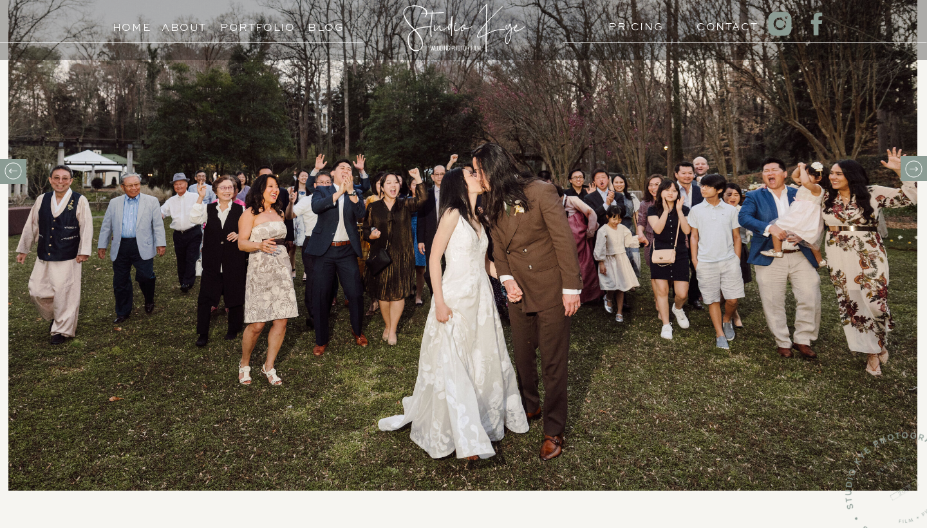
click at [912, 165] on icon at bounding box center [913, 169] width 20 height 20
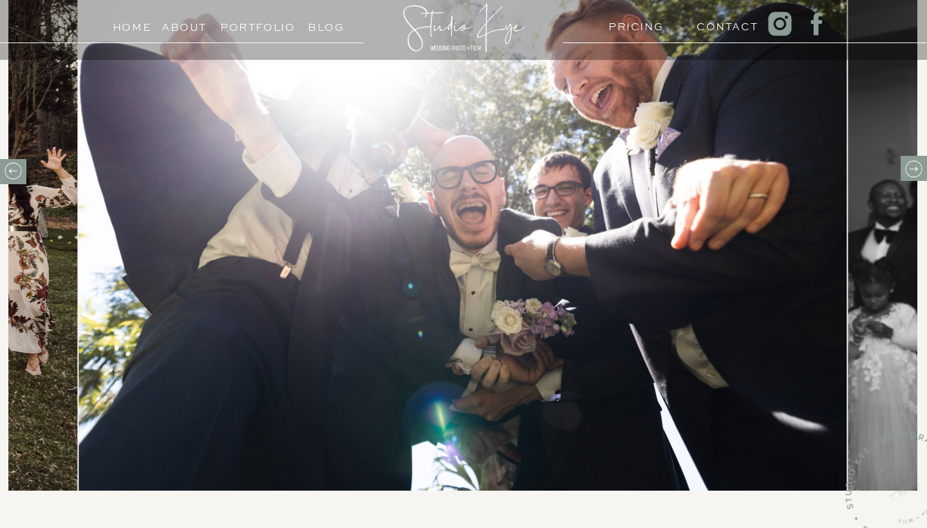
click at [916, 168] on icon at bounding box center [913, 169] width 20 height 20
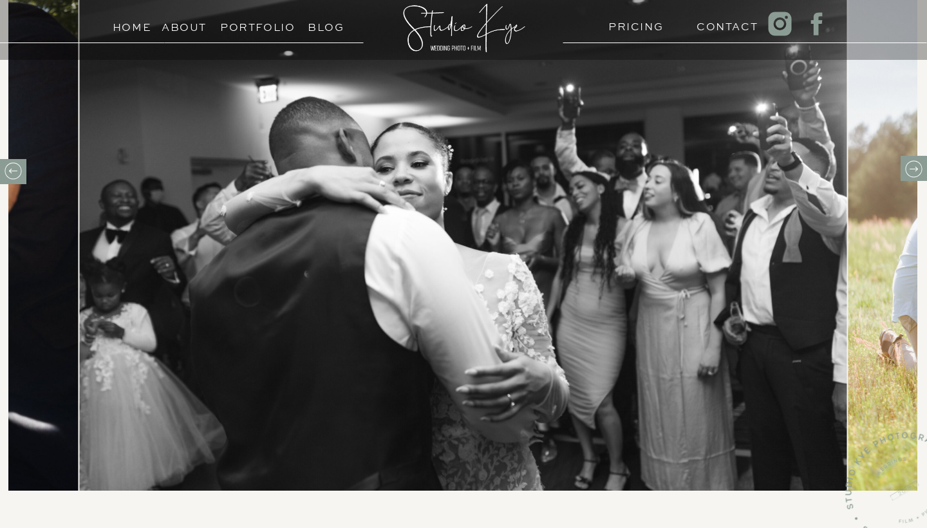
click at [916, 168] on icon at bounding box center [913, 169] width 20 height 20
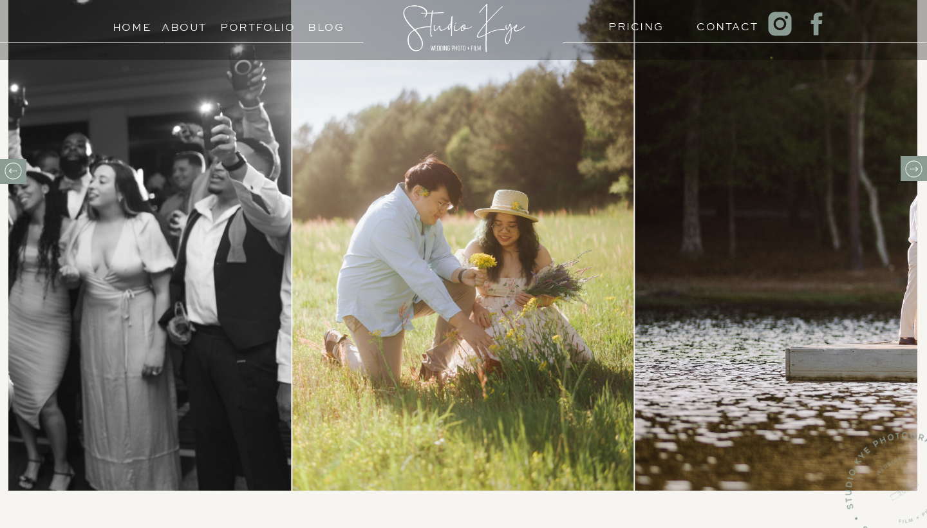
click at [916, 168] on icon at bounding box center [913, 169] width 20 height 20
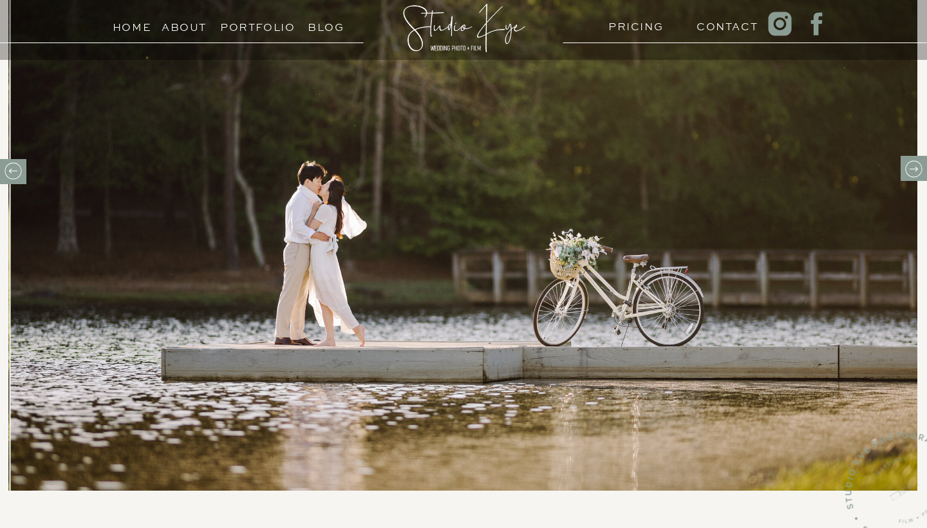
click at [916, 168] on icon at bounding box center [913, 169] width 20 height 20
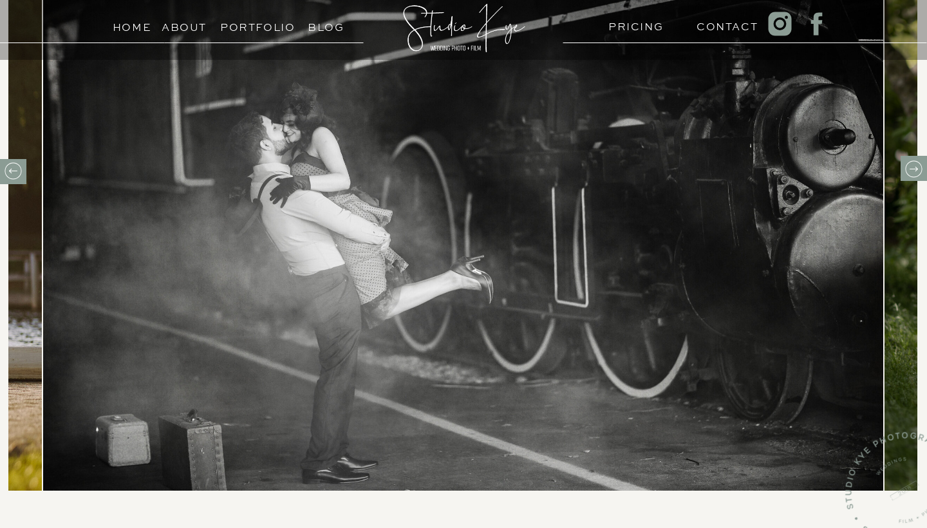
click at [916, 168] on icon at bounding box center [913, 169] width 20 height 20
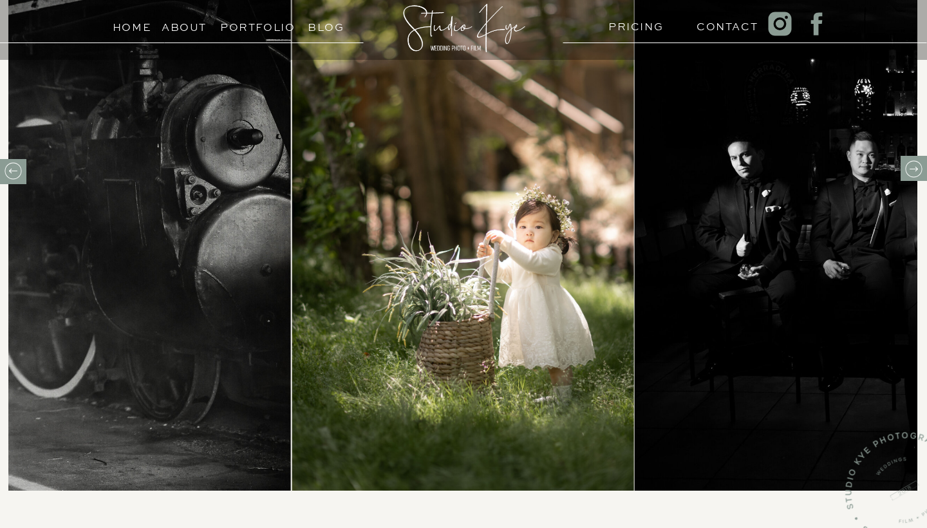
click at [916, 168] on icon at bounding box center [913, 169] width 20 height 20
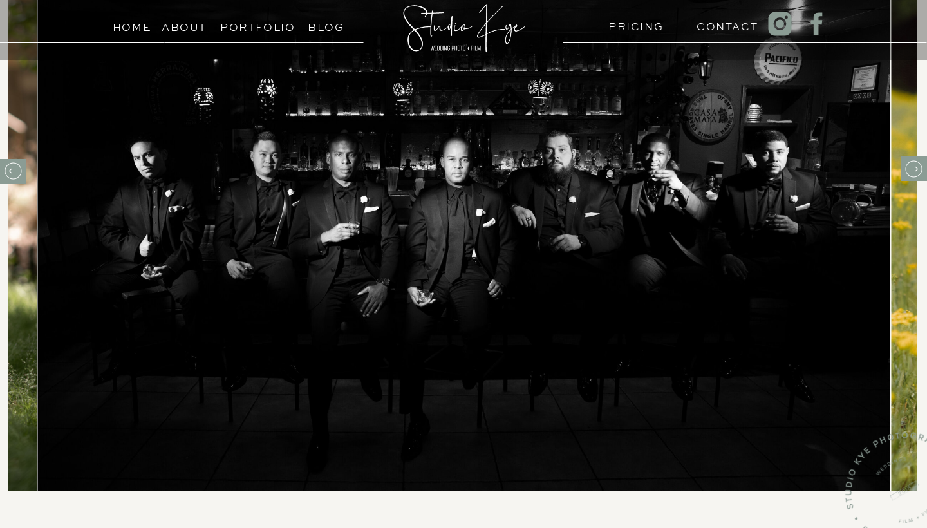
click at [916, 168] on icon at bounding box center [913, 169] width 20 height 20
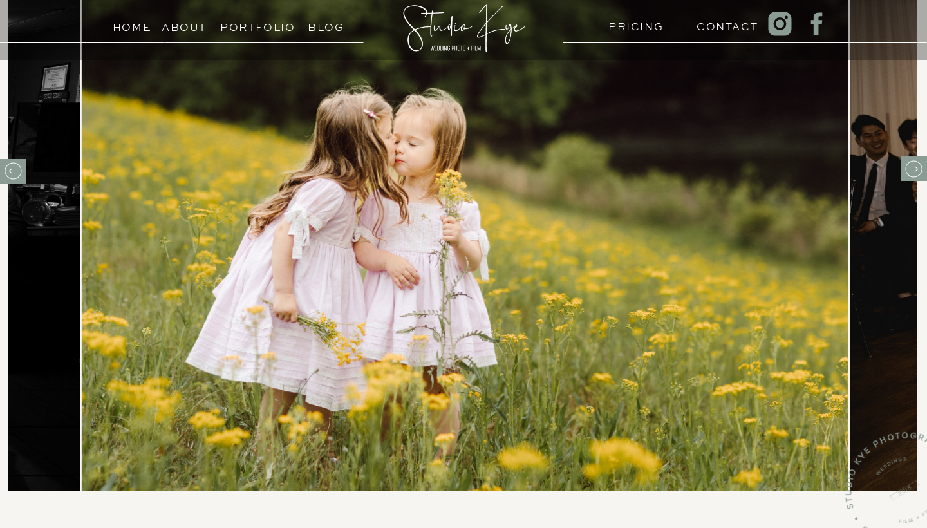
click at [916, 168] on icon at bounding box center [913, 169] width 20 height 20
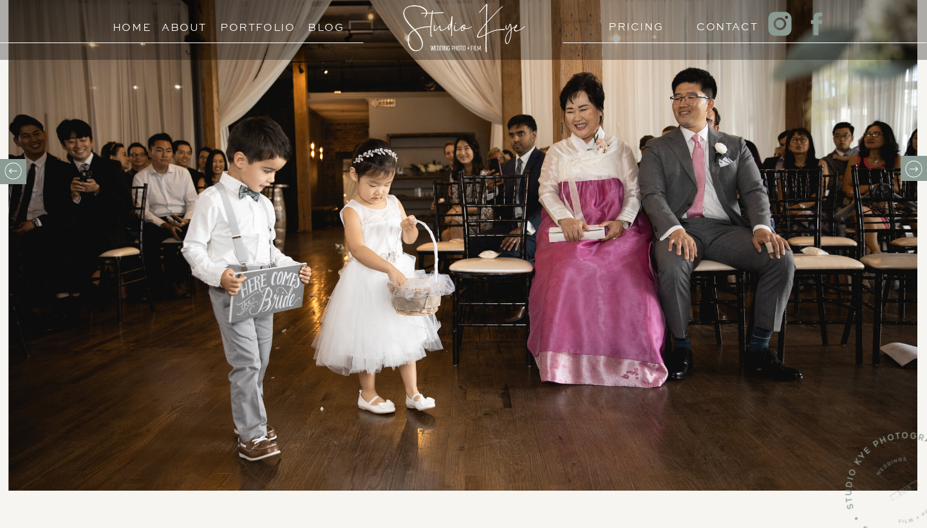
click at [916, 168] on icon at bounding box center [913, 169] width 20 height 20
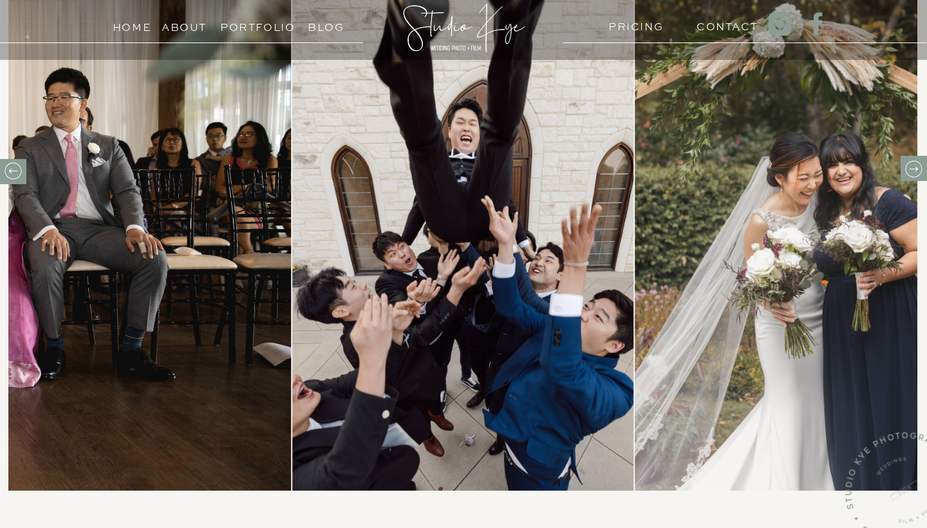
click at [916, 168] on icon at bounding box center [913, 169] width 20 height 20
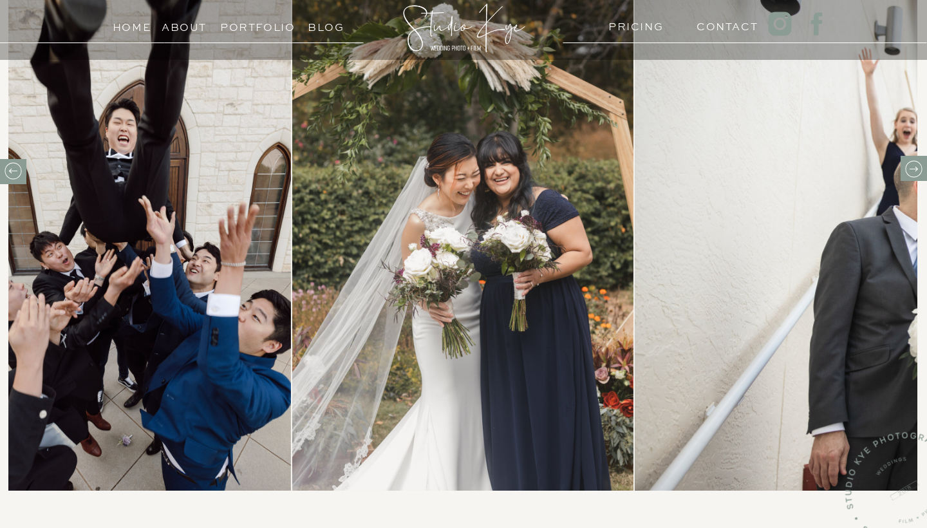
click at [916, 168] on icon at bounding box center [913, 169] width 20 height 20
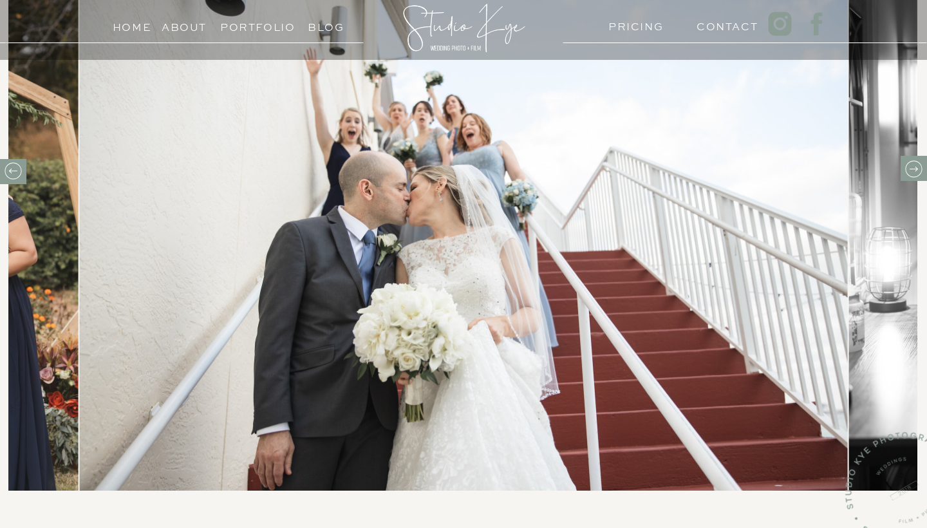
click at [916, 168] on icon at bounding box center [913, 169] width 20 height 20
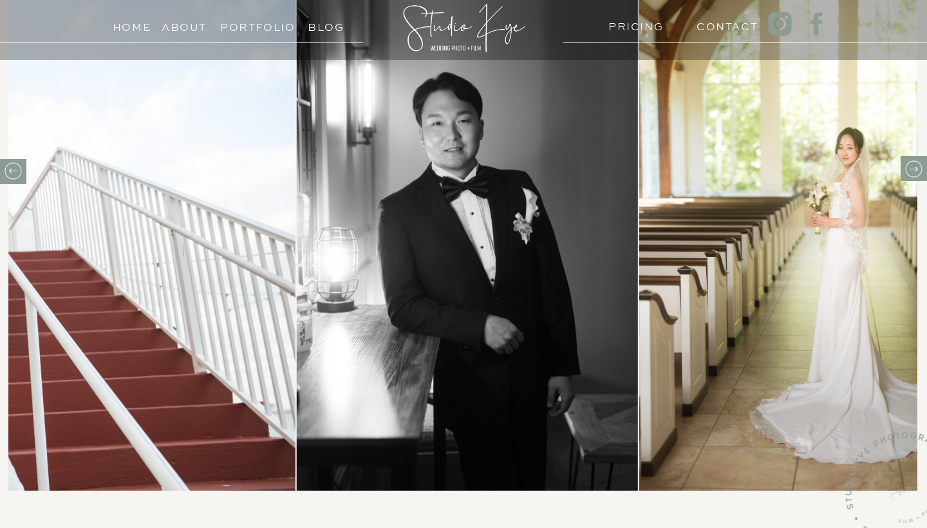
click at [916, 168] on icon at bounding box center [913, 169] width 20 height 20
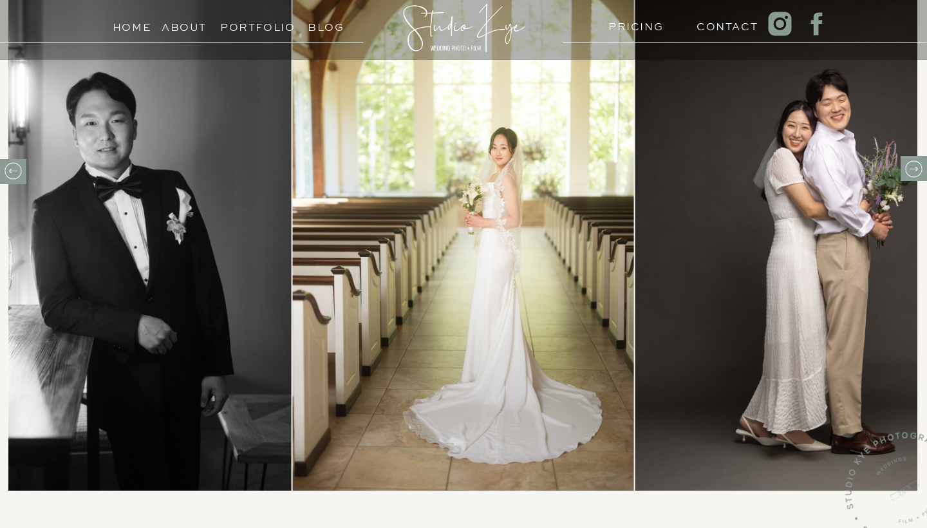
click at [916, 168] on icon at bounding box center [913, 169] width 20 height 20
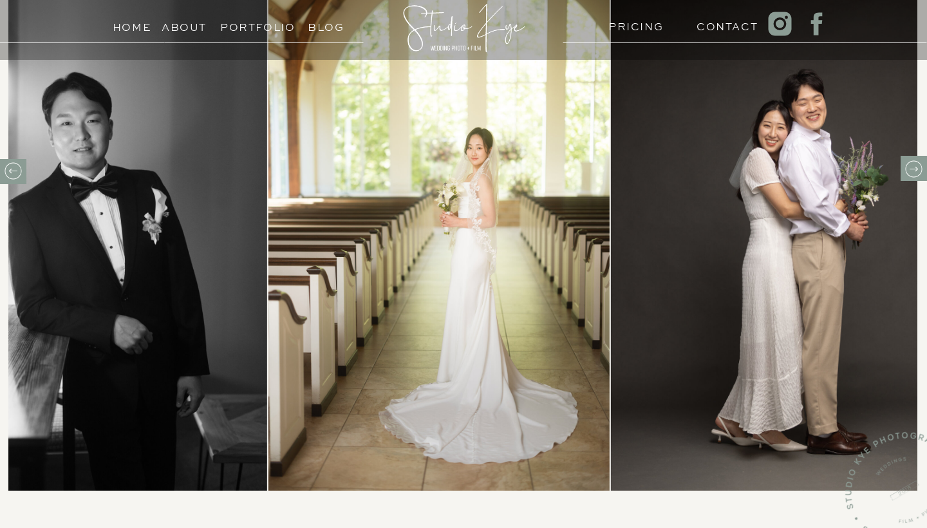
click at [916, 168] on icon at bounding box center [913, 169] width 20 height 20
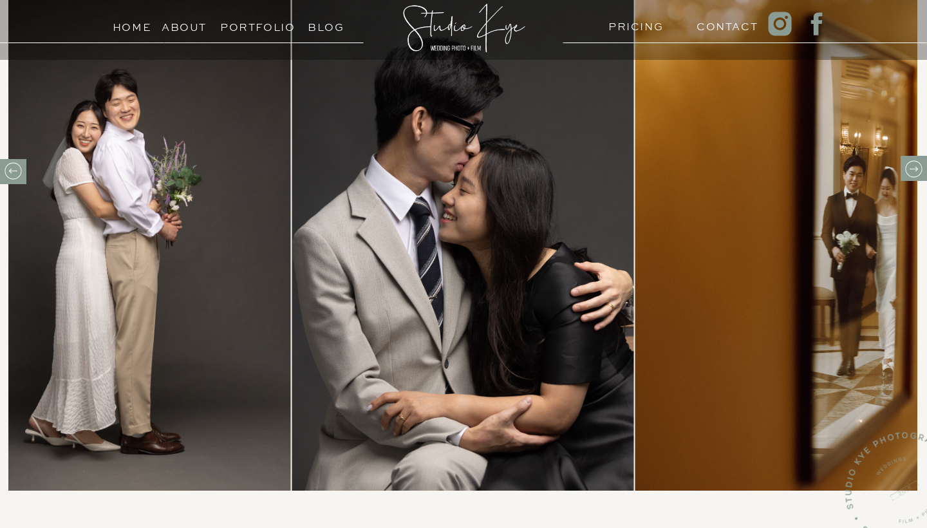
click at [916, 168] on icon at bounding box center [913, 169] width 20 height 20
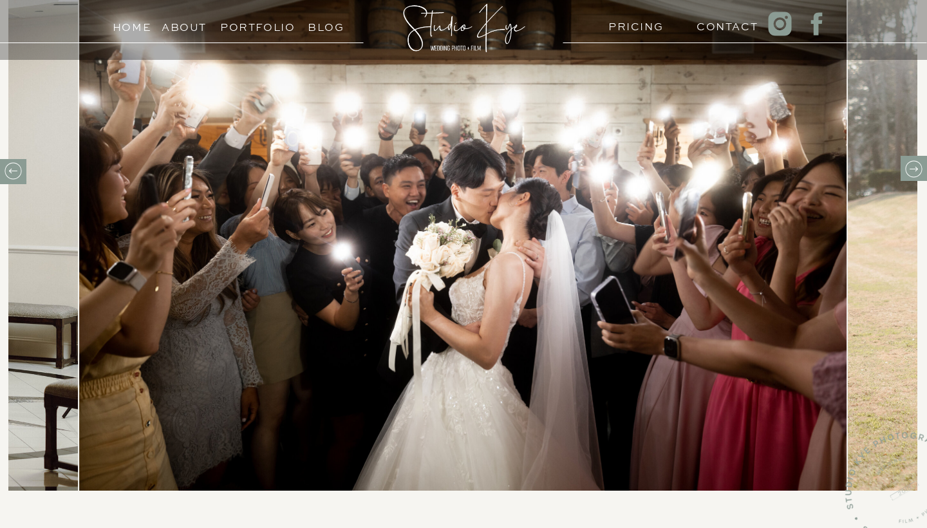
click at [916, 168] on icon at bounding box center [913, 169] width 20 height 20
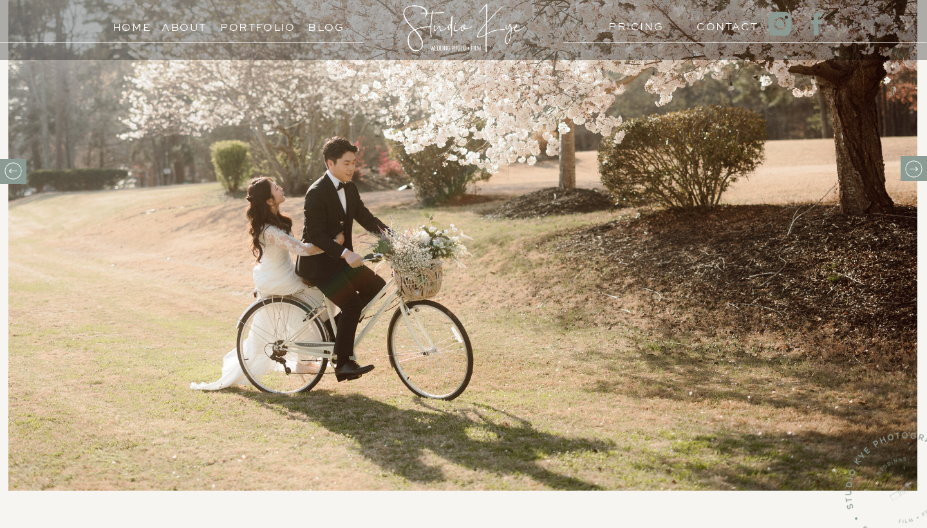
click at [916, 168] on icon at bounding box center [913, 169] width 20 height 20
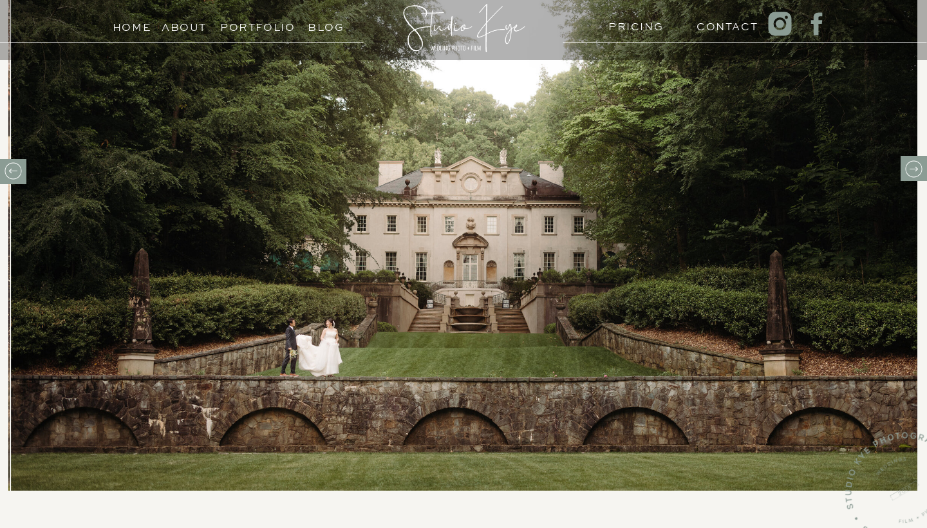
click at [916, 168] on icon at bounding box center [913, 169] width 20 height 20
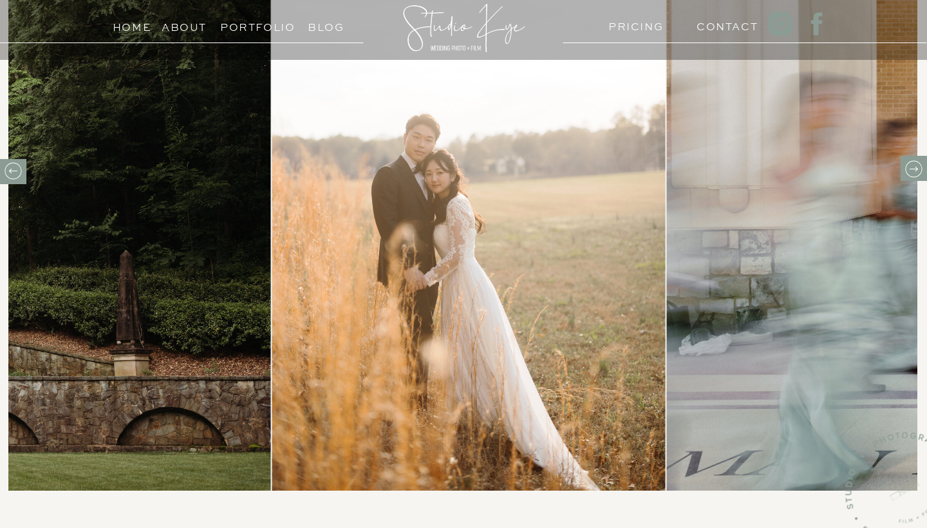
click at [916, 168] on icon at bounding box center [913, 169] width 20 height 20
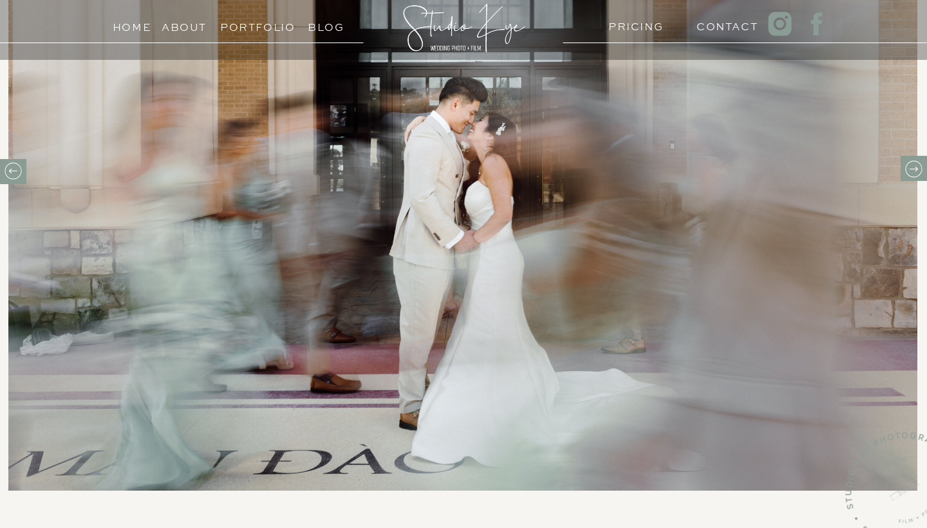
click at [14, 170] on icon at bounding box center [13, 171] width 20 height 20
